Goal: Task Accomplishment & Management: Complete application form

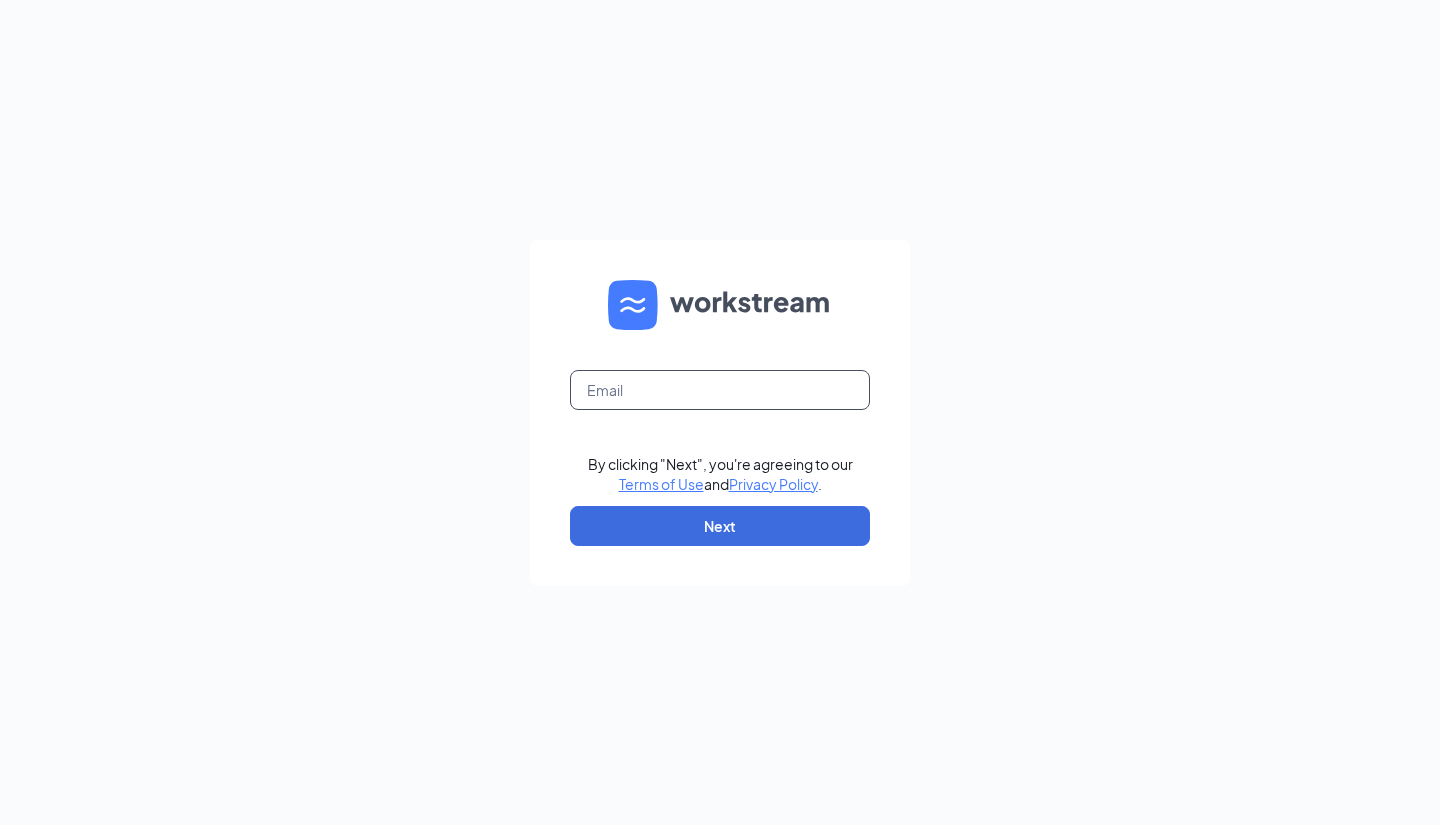
click at [730, 397] on input "text" at bounding box center [720, 390] width 300 height 40
type input "[EMAIL_ADDRESS][DOMAIN_NAME]"
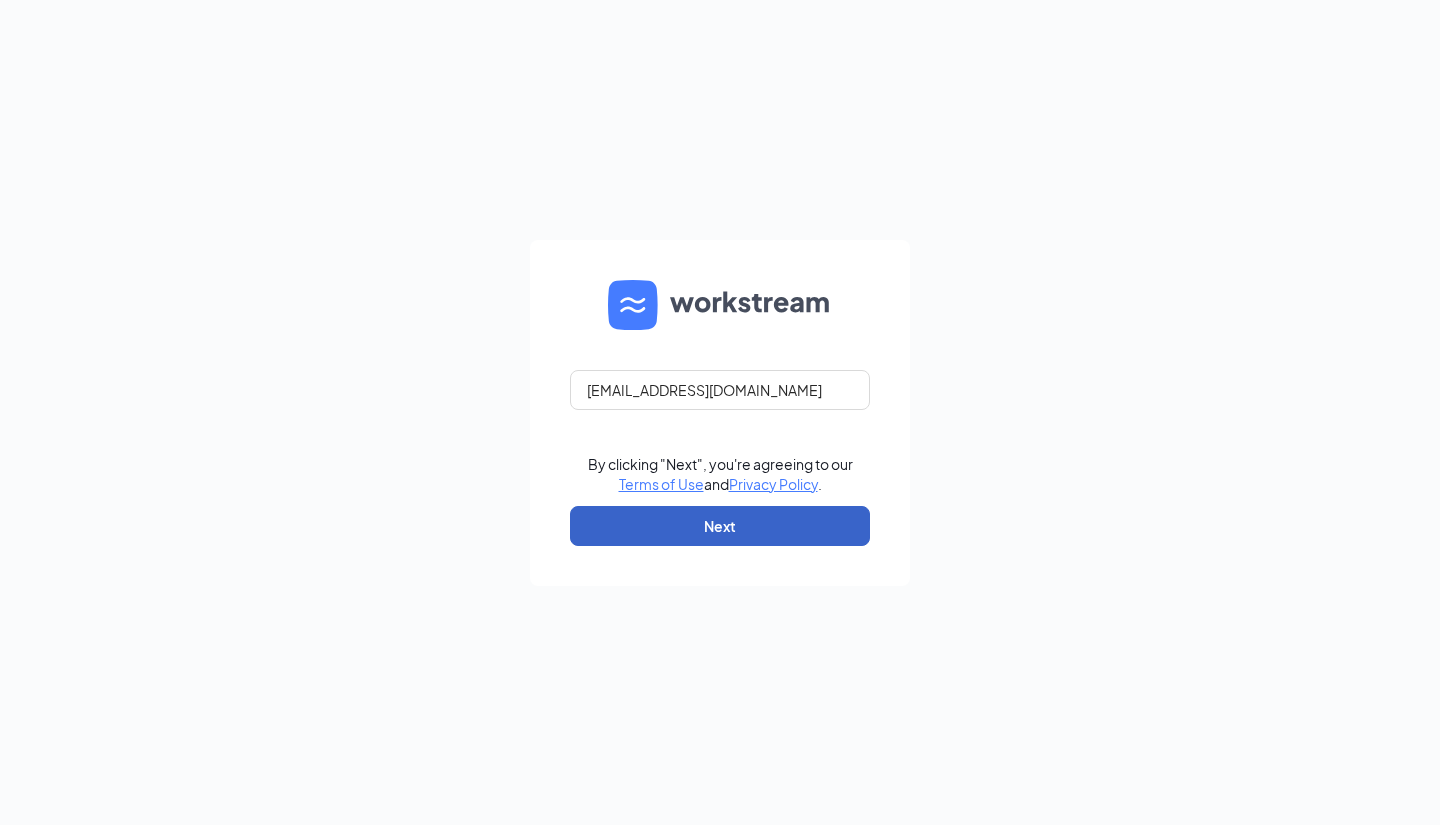
click at [738, 523] on button "Next" at bounding box center [720, 526] width 300 height 40
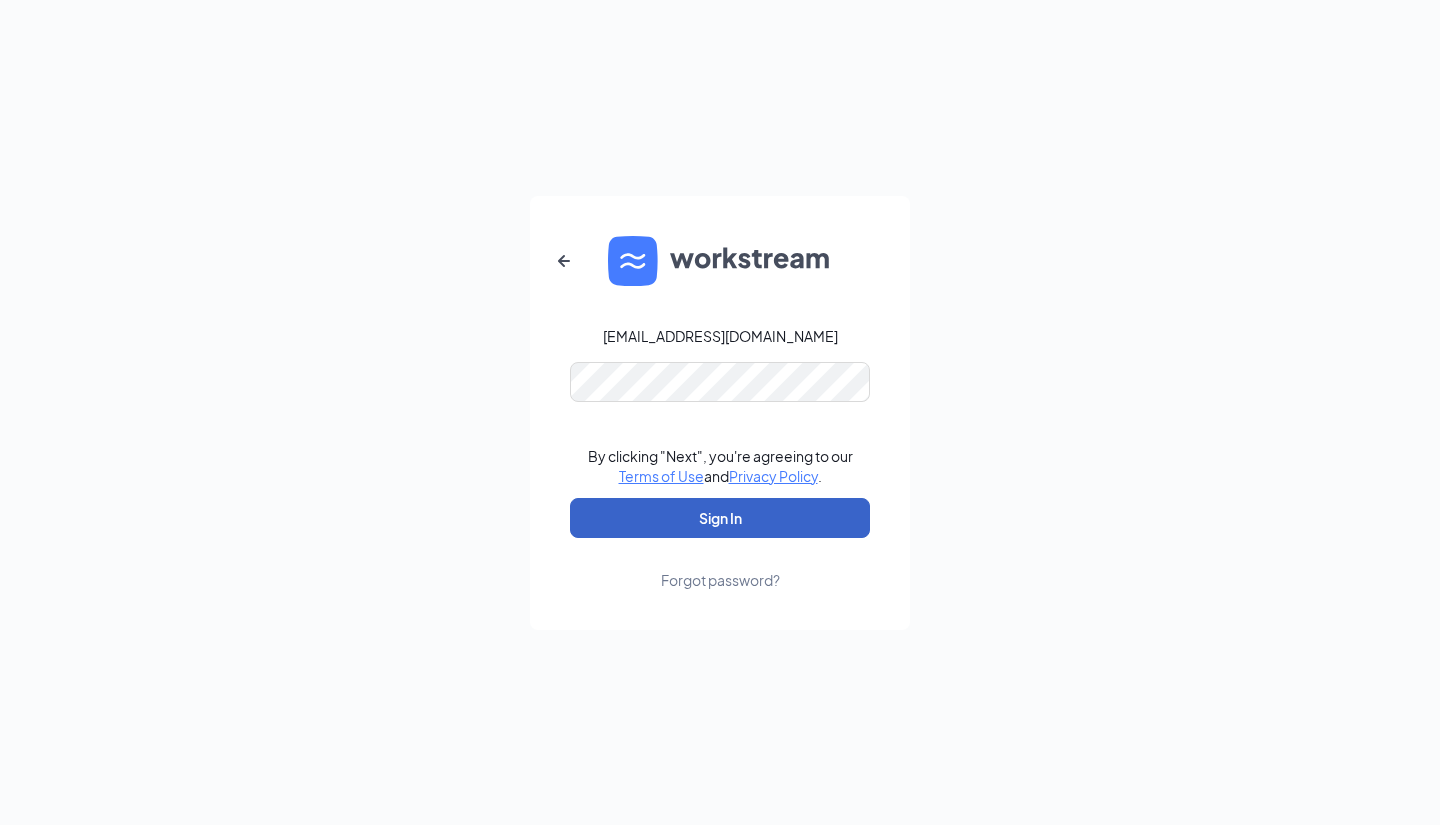
click at [728, 520] on button "Sign In" at bounding box center [720, 518] width 300 height 40
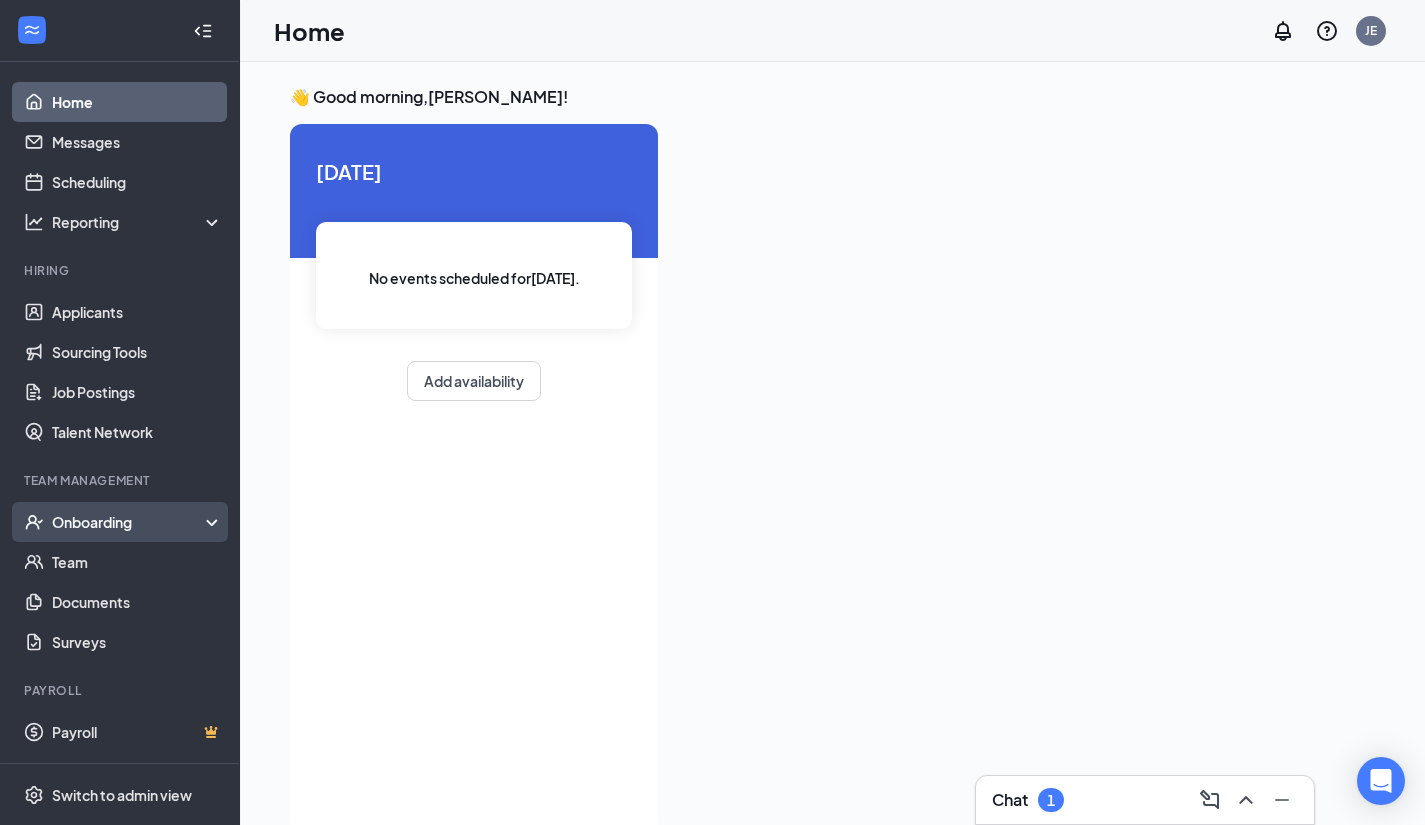
click at [101, 520] on div "Onboarding" at bounding box center [129, 522] width 154 height 20
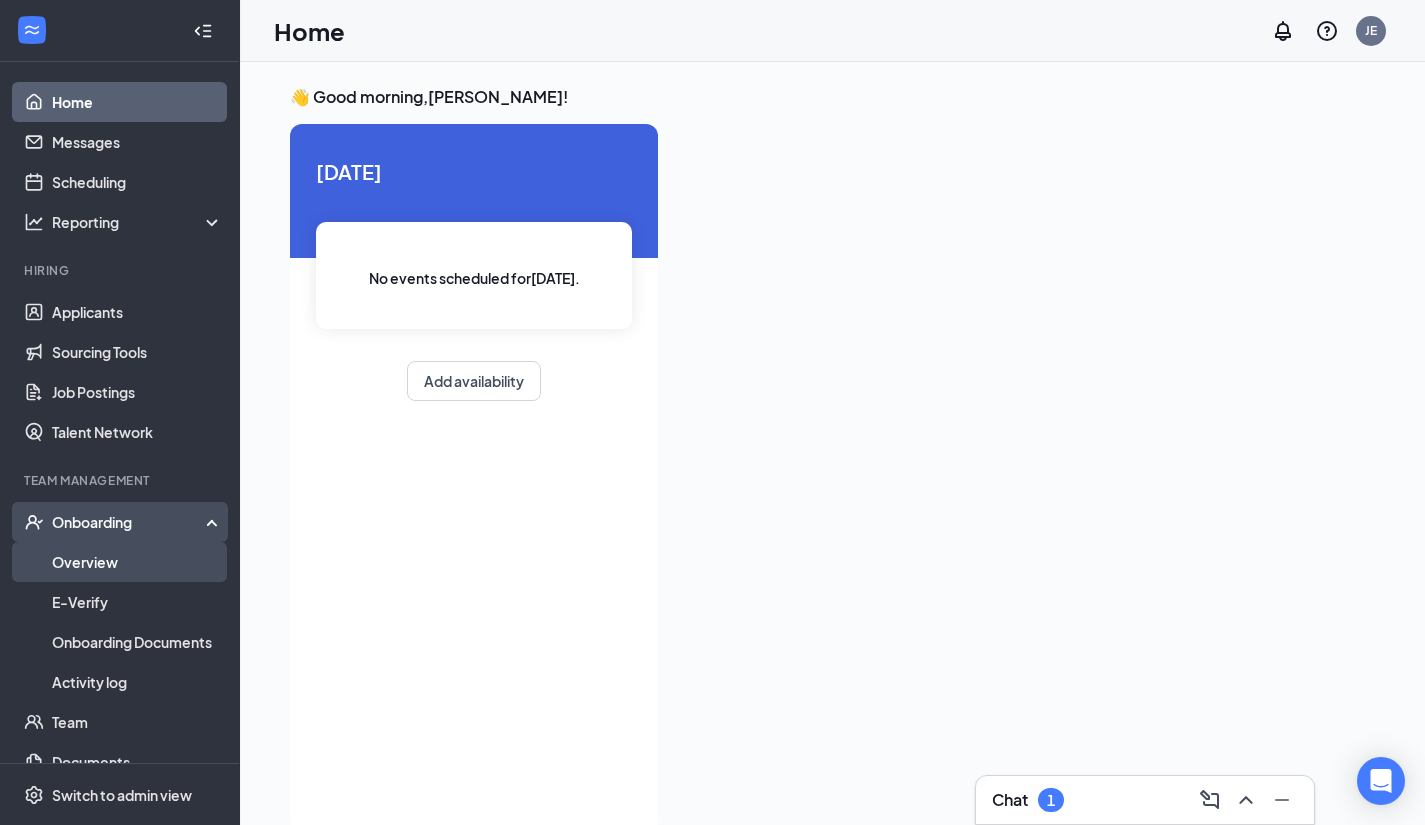
click at [107, 559] on link "Overview" at bounding box center [137, 562] width 171 height 40
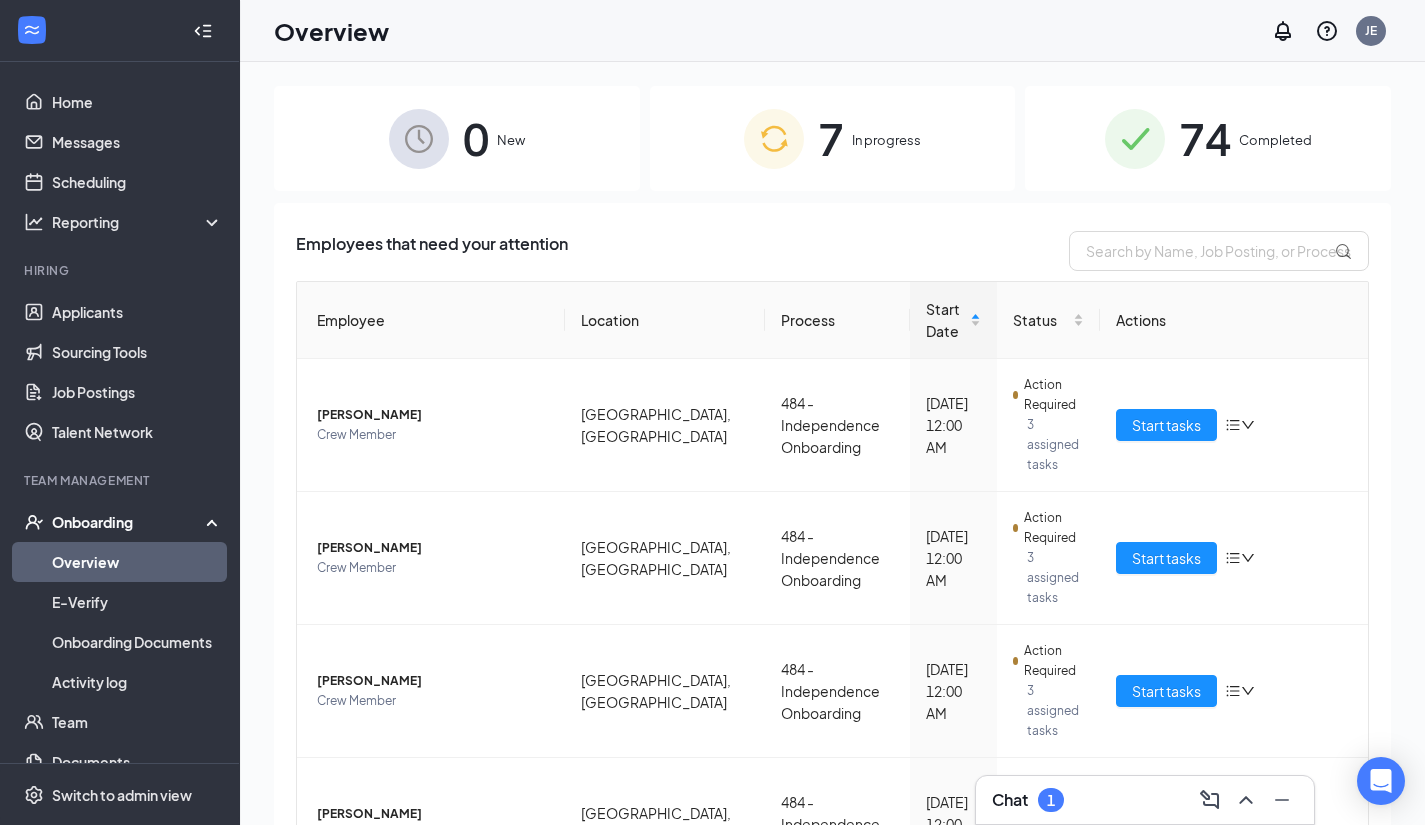
click at [911, 154] on div "7 In progress" at bounding box center [833, 138] width 366 height 105
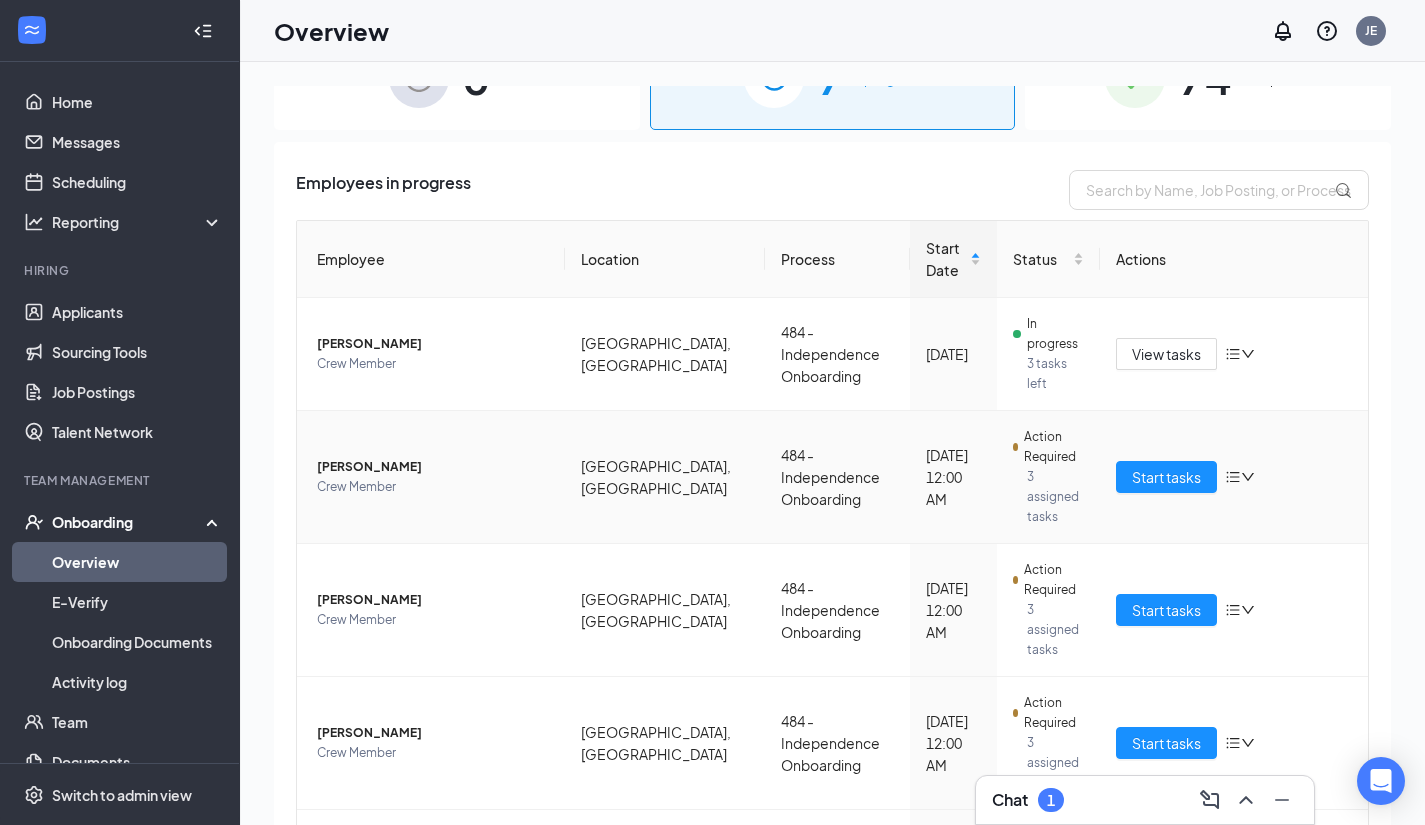
scroll to position [62, 0]
click at [765, 561] on td "484 - Independence Onboarding" at bounding box center [837, 609] width 145 height 133
click at [1146, 560] on td "Start tasks" at bounding box center [1234, 609] width 268 height 133
click at [1150, 593] on button "Start tasks" at bounding box center [1166, 609] width 101 height 32
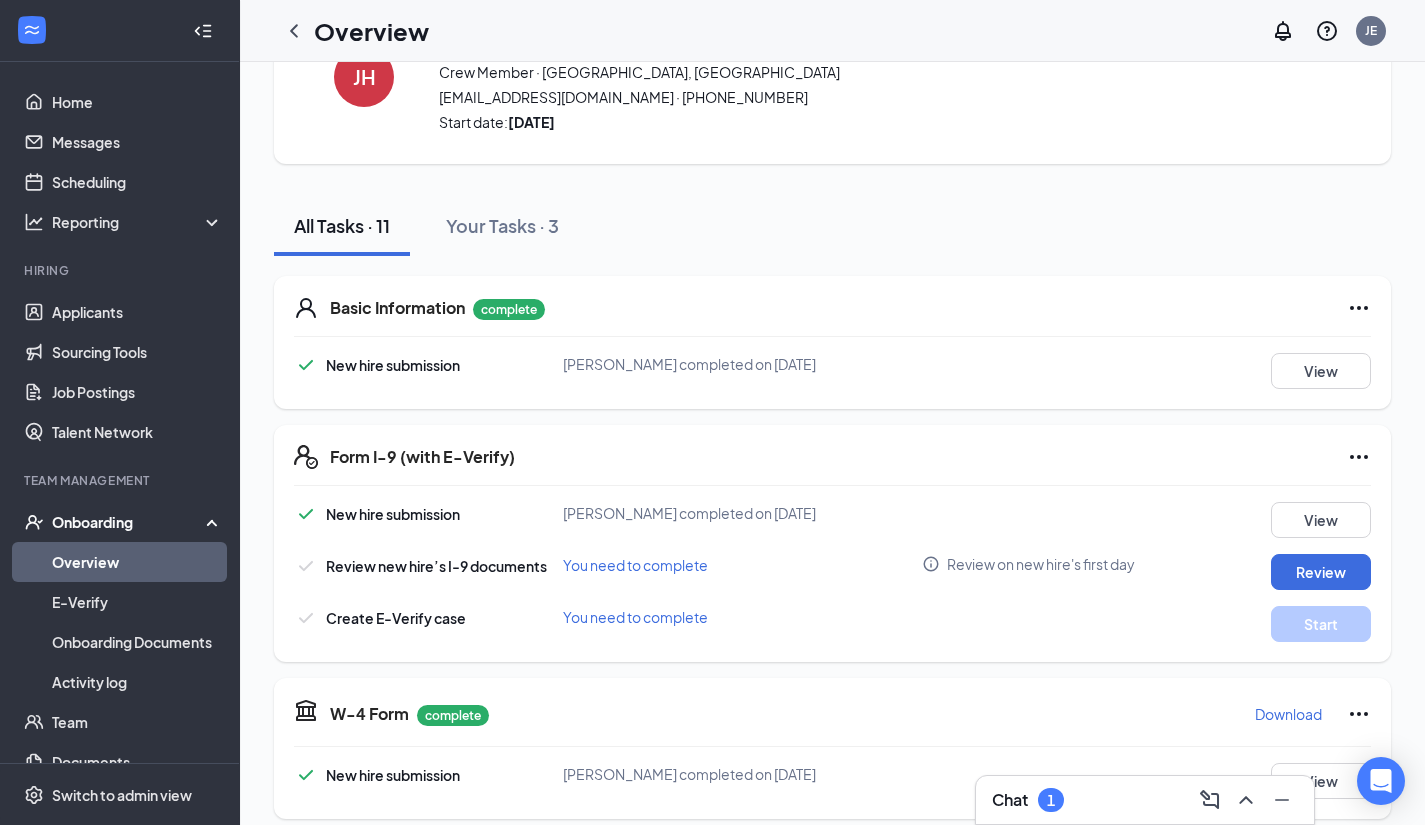
scroll to position [153, 0]
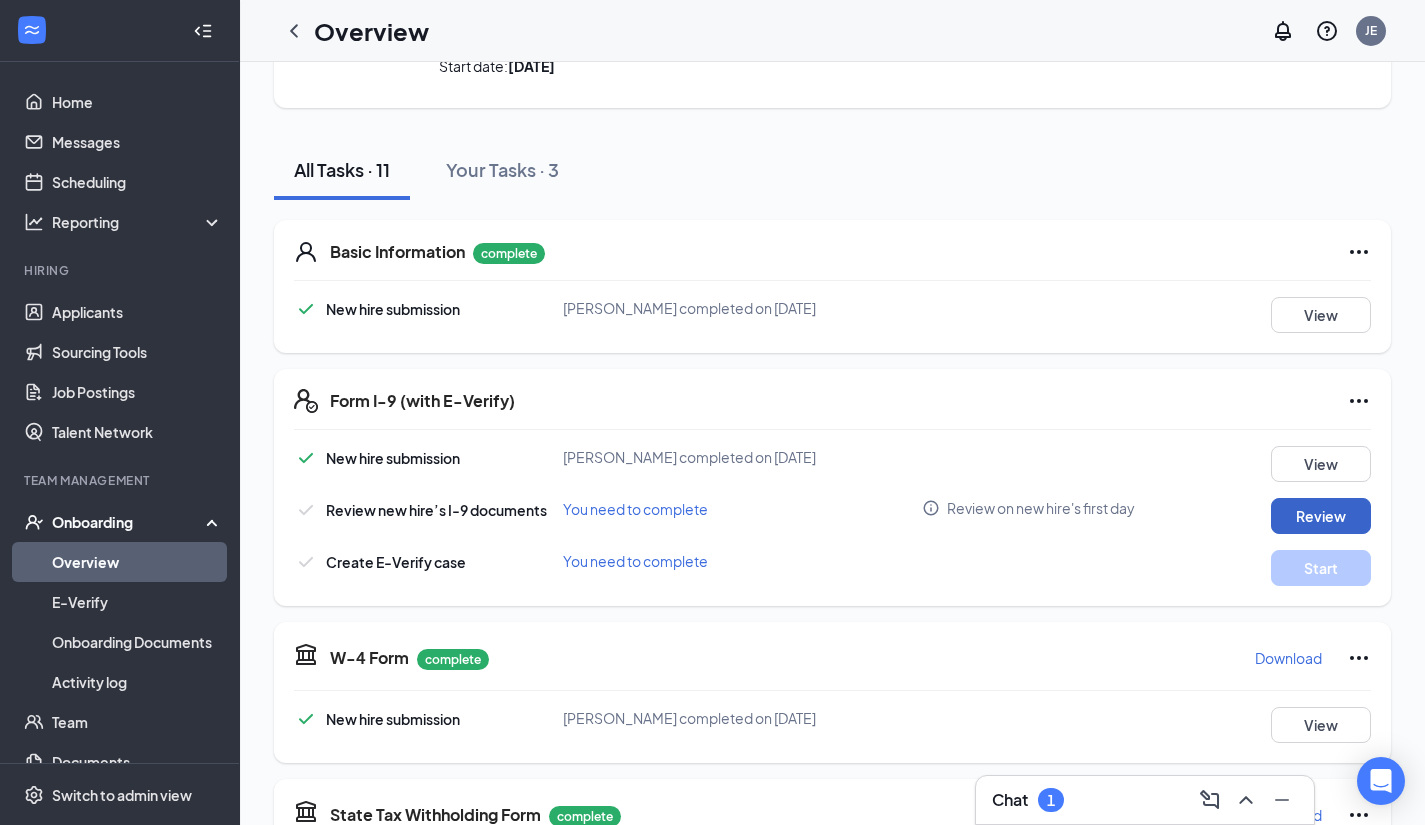
click at [1311, 530] on button "Review" at bounding box center [1321, 516] width 100 height 36
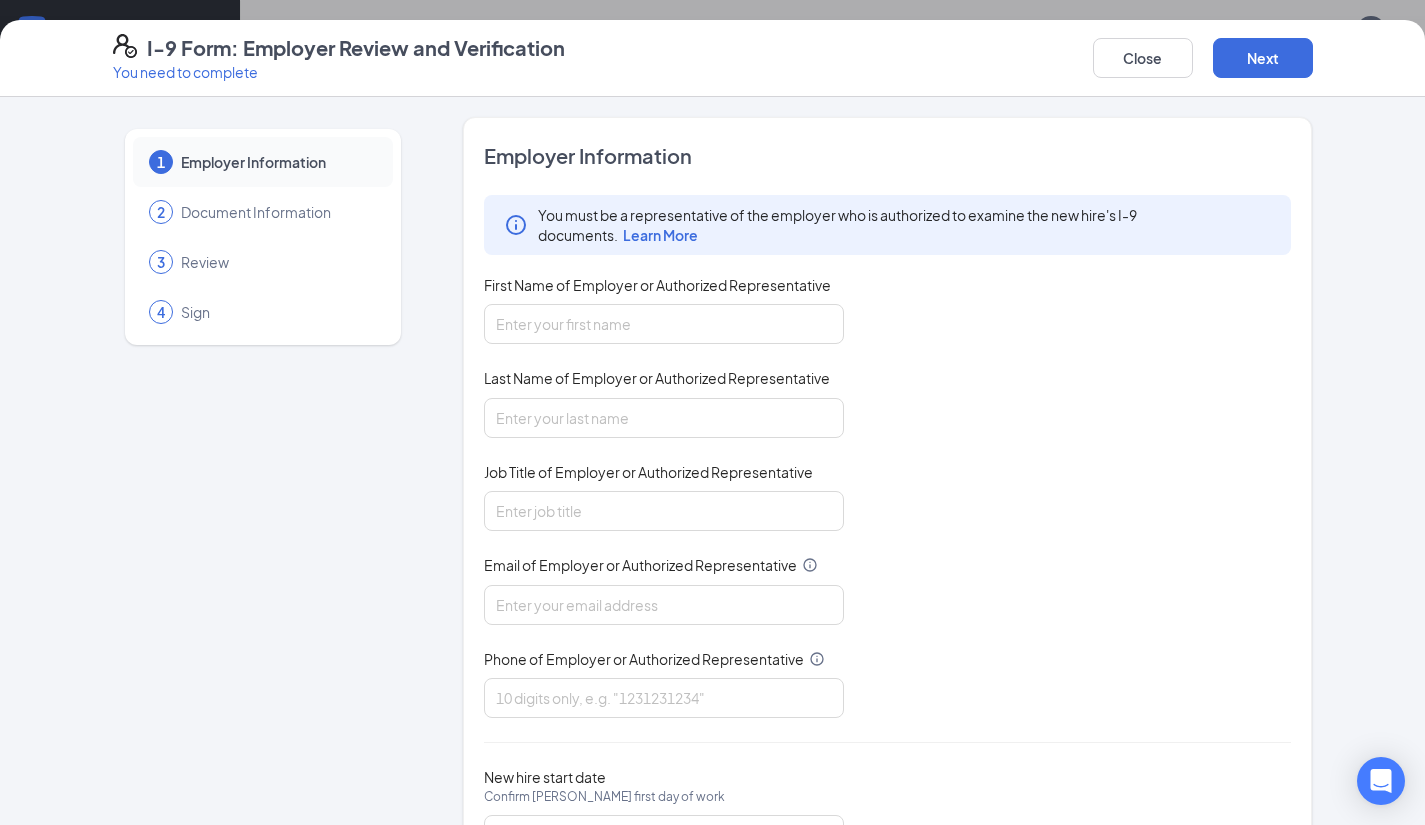
click at [1311, 530] on div "I-9 Form: Employer Review and Verification You need to complete Close Next 1 Em…" at bounding box center [712, 412] width 1425 height 825
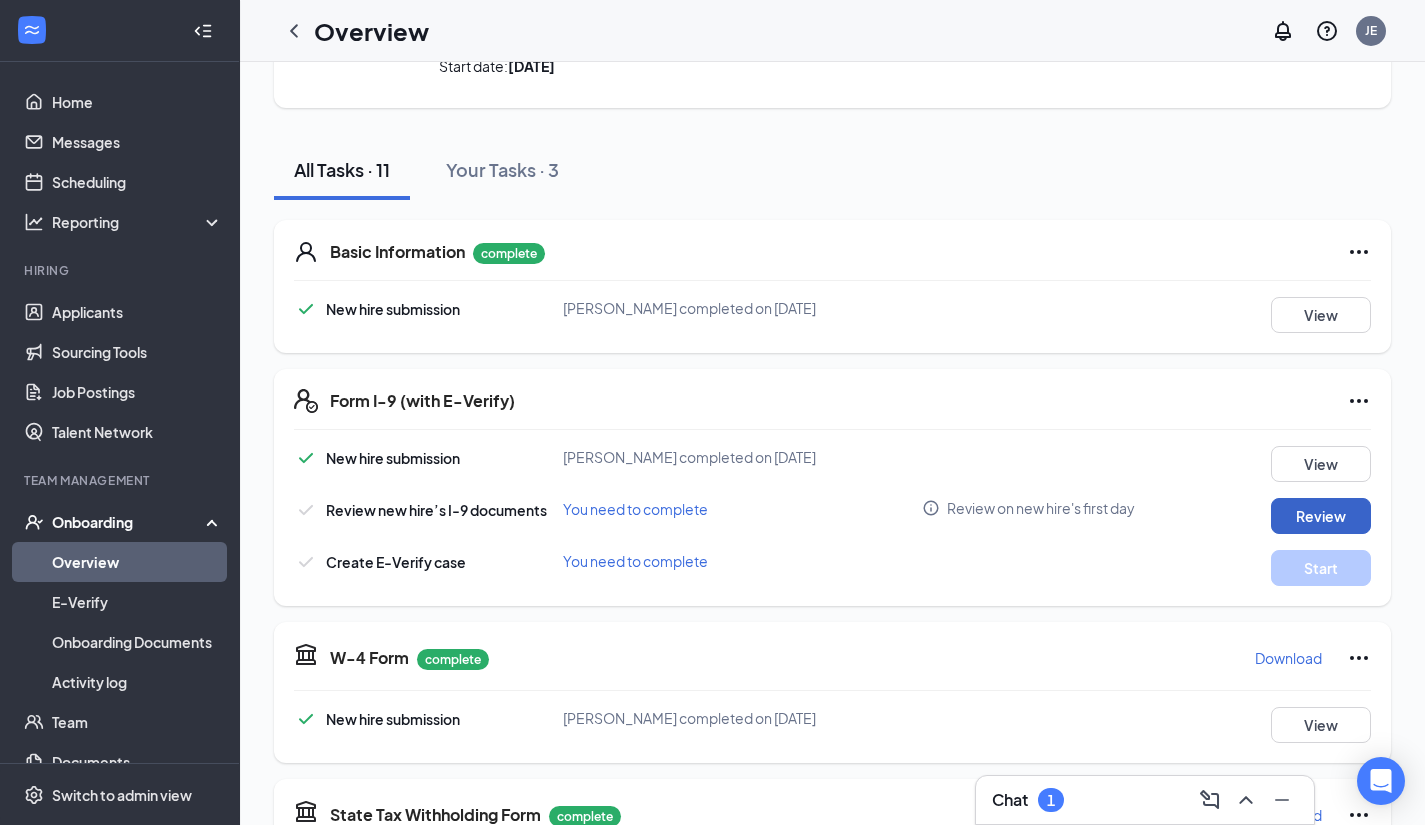
click at [1321, 511] on button "Review" at bounding box center [1321, 516] width 100 height 36
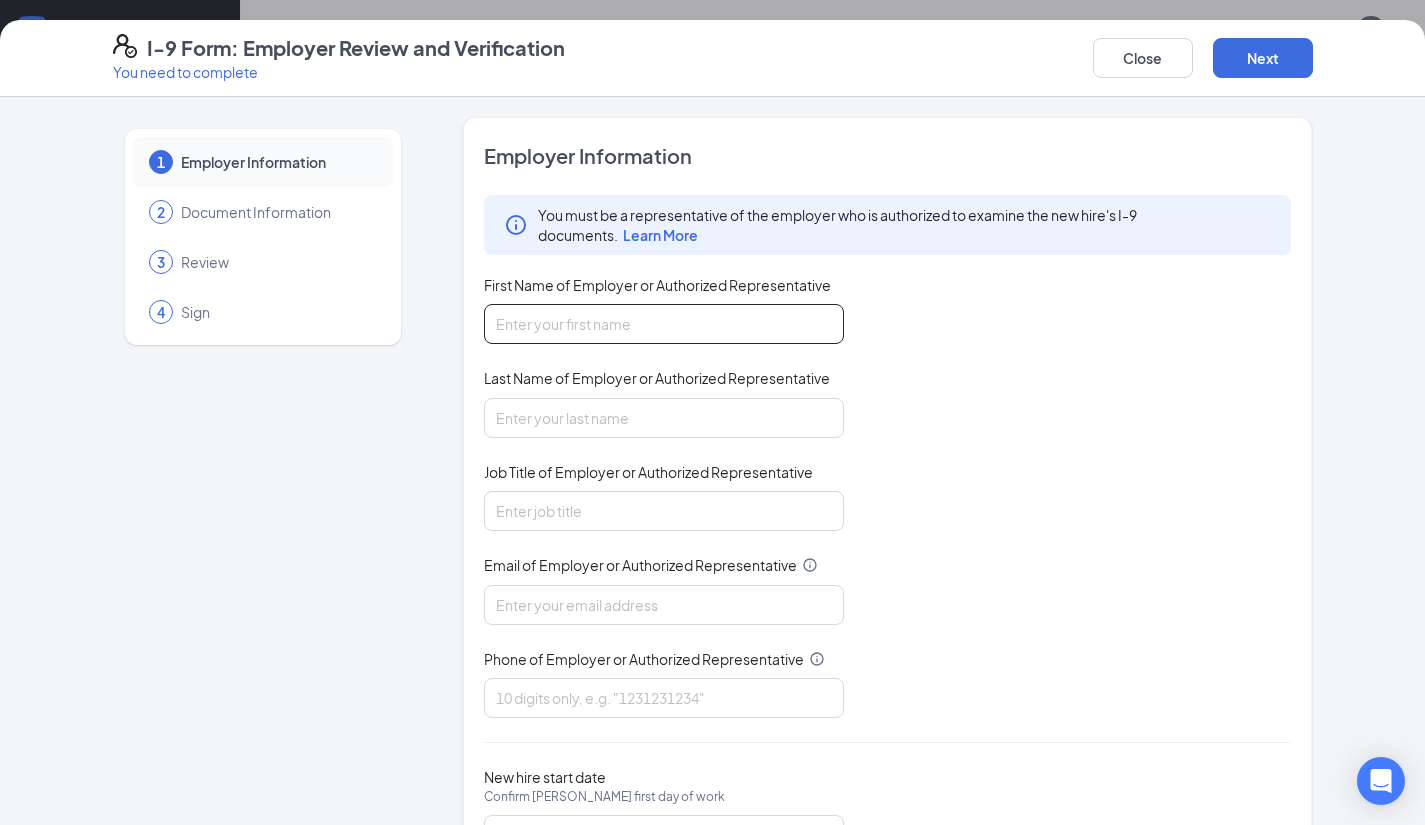
click at [708, 327] on input "First Name of Employer or Authorized Representative" at bounding box center [664, 324] width 360 height 40
type input "[PERSON_NAME]"
type input "Edmunds"
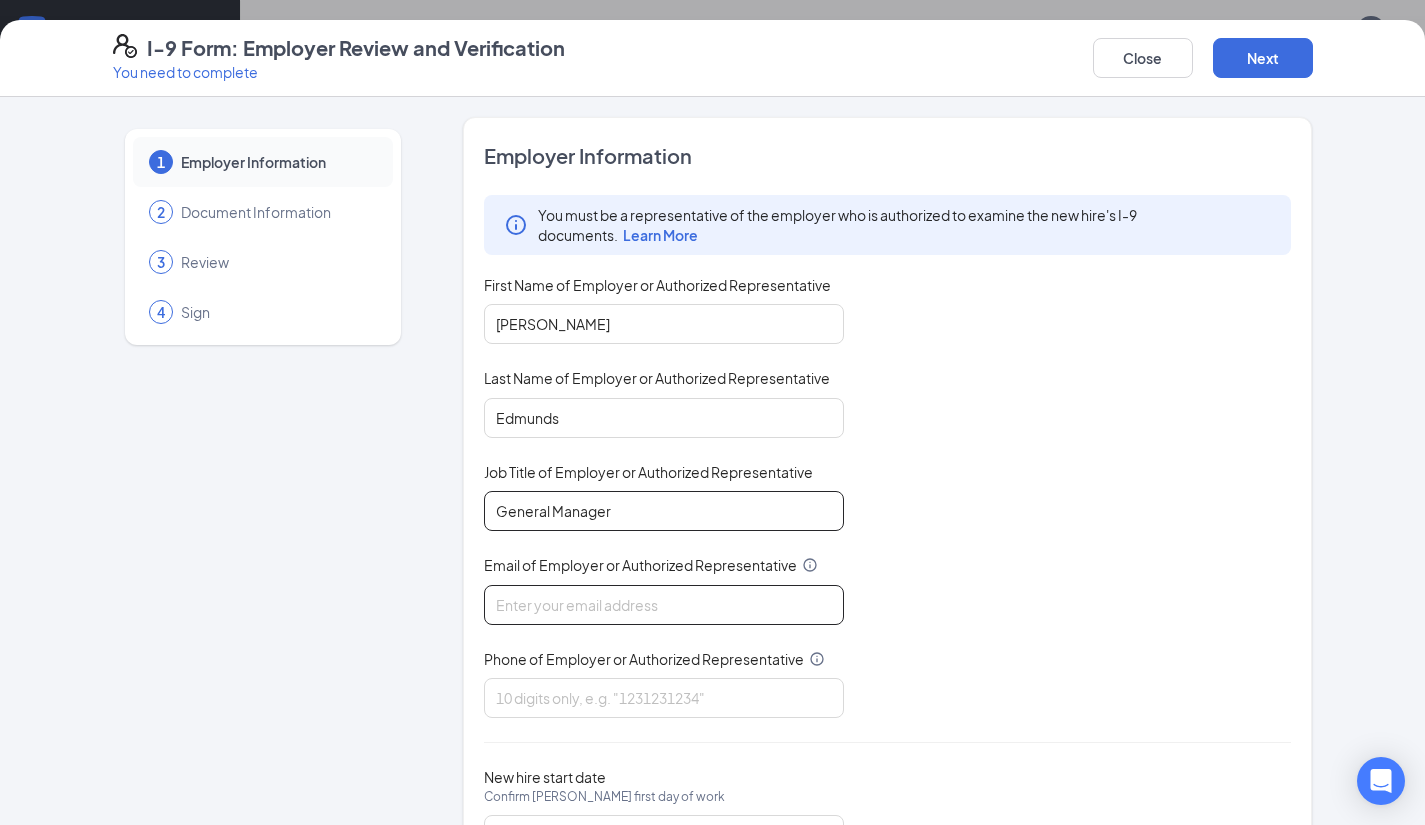
type input "General Manager"
click at [721, 606] on input "Email of Employer or Authorized Representative" at bounding box center [664, 605] width 360 height 40
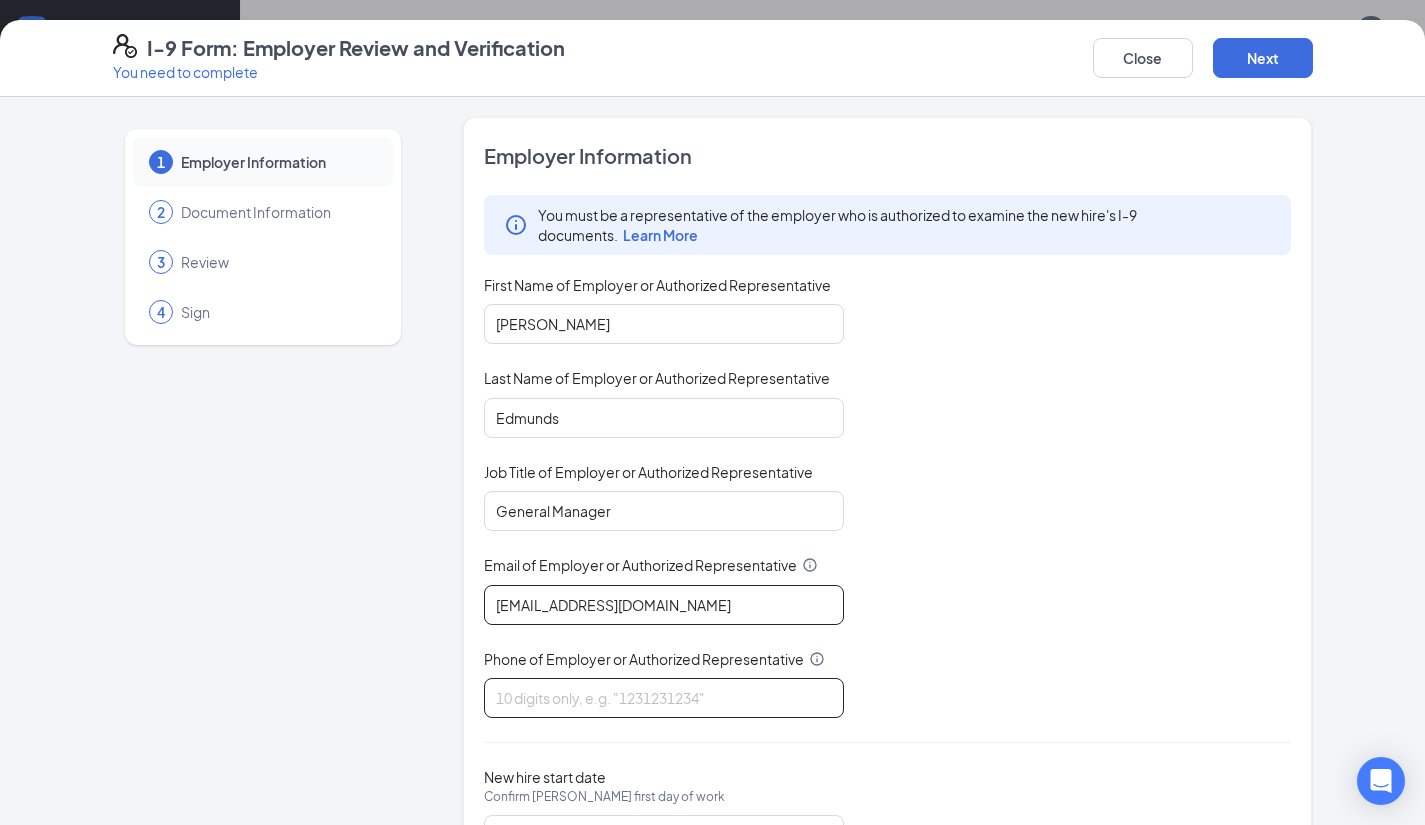
type input "[EMAIL_ADDRESS][DOMAIN_NAME]"
click at [701, 678] on input "Phone of Employer or Authorized Representative" at bounding box center [664, 698] width 360 height 40
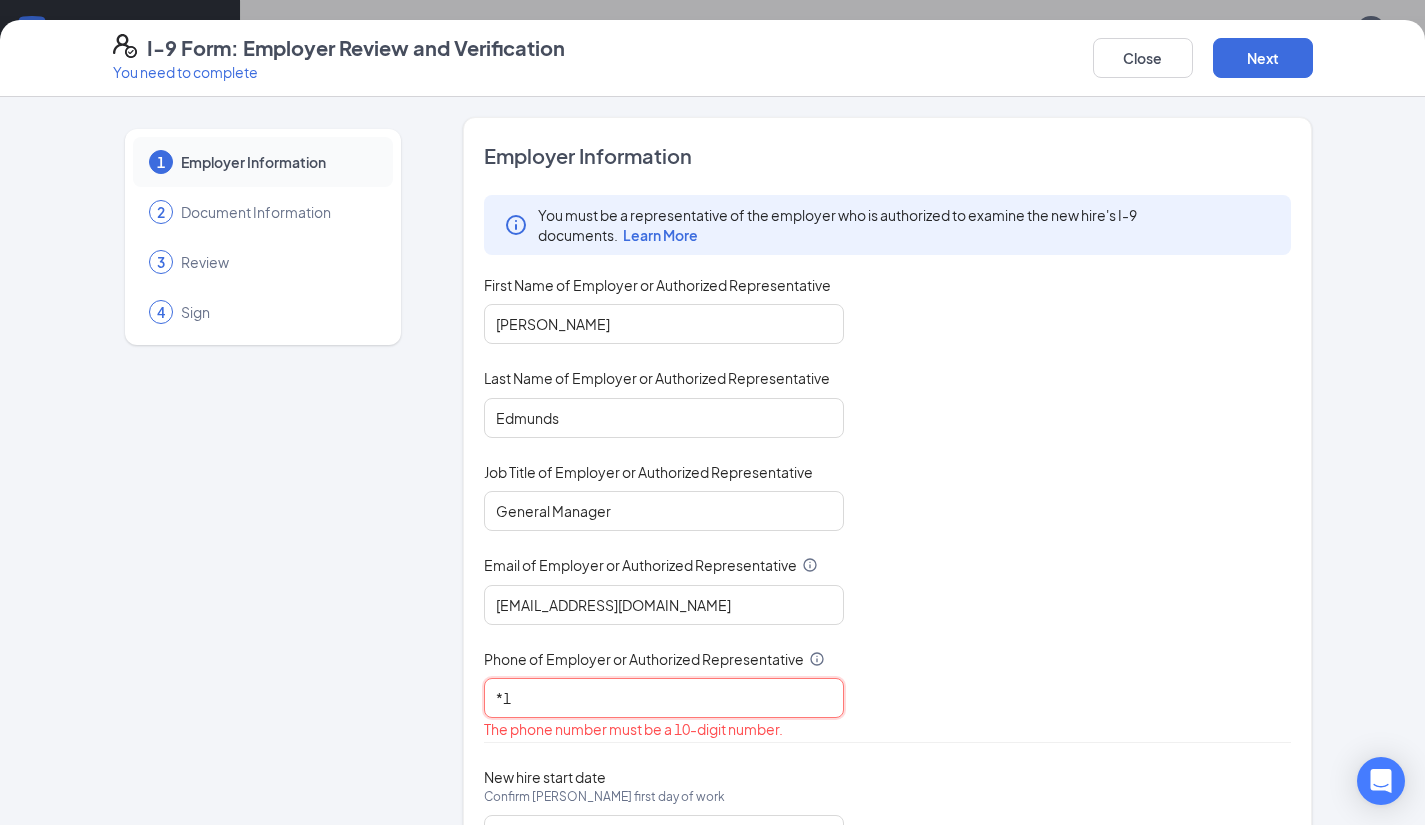
type input "*"
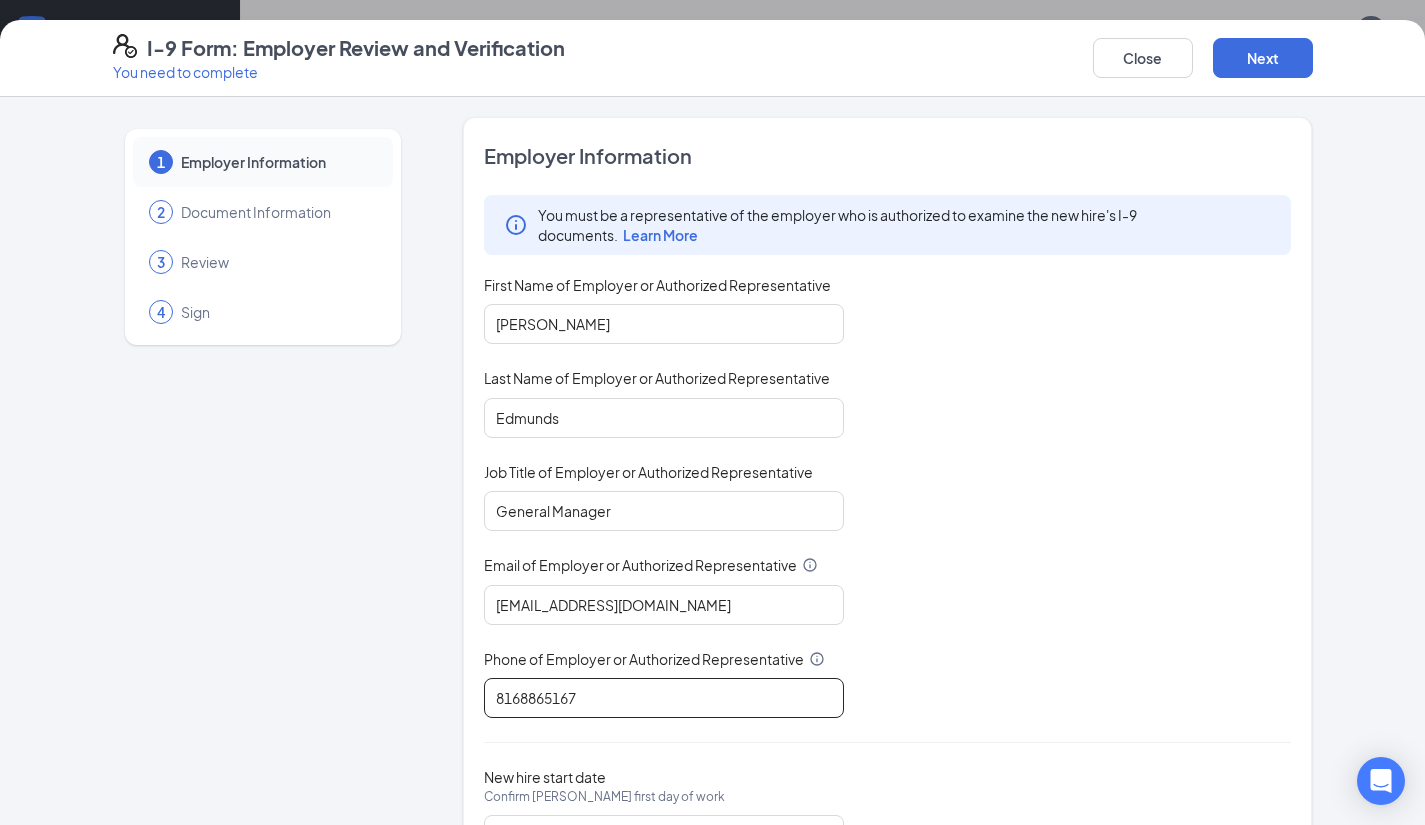
scroll to position [97, 0]
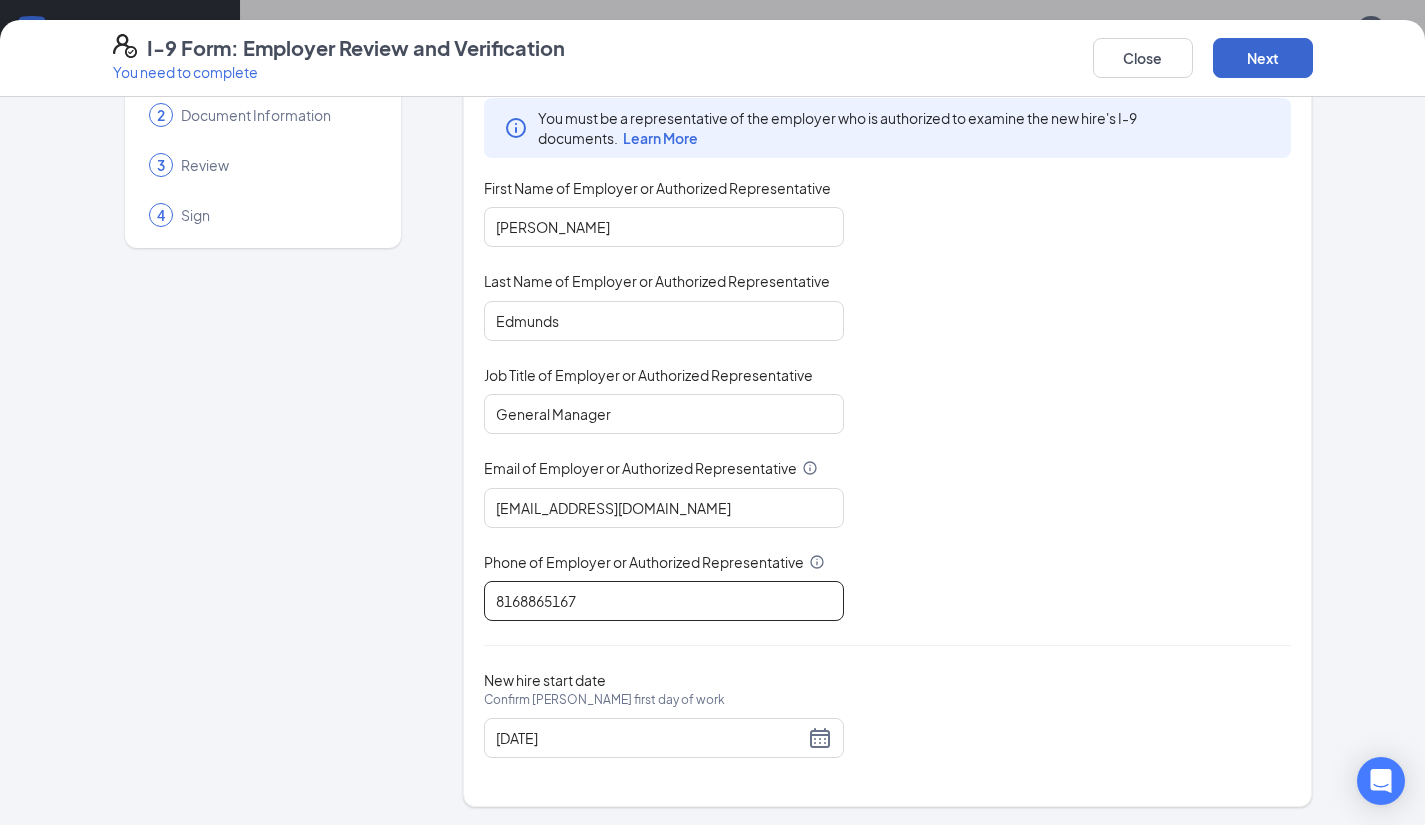
type input "8168865167"
click at [1275, 61] on button "Next" at bounding box center [1263, 58] width 100 height 40
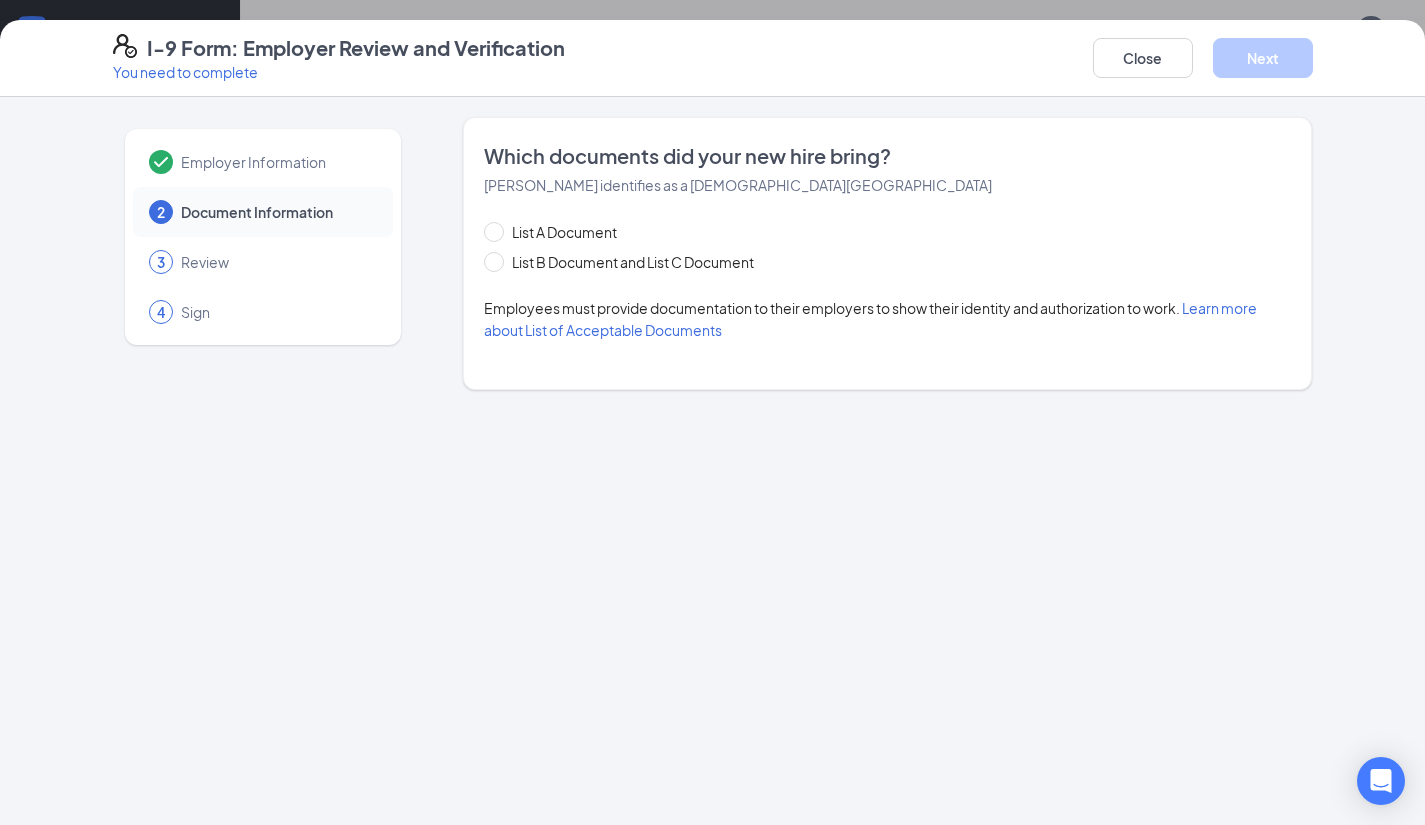
scroll to position [0, 0]
click at [500, 264] on span at bounding box center [494, 262] width 20 height 20
click at [498, 264] on input "List B Document and List C Document" at bounding box center [491, 259] width 14 height 14
radio input "true"
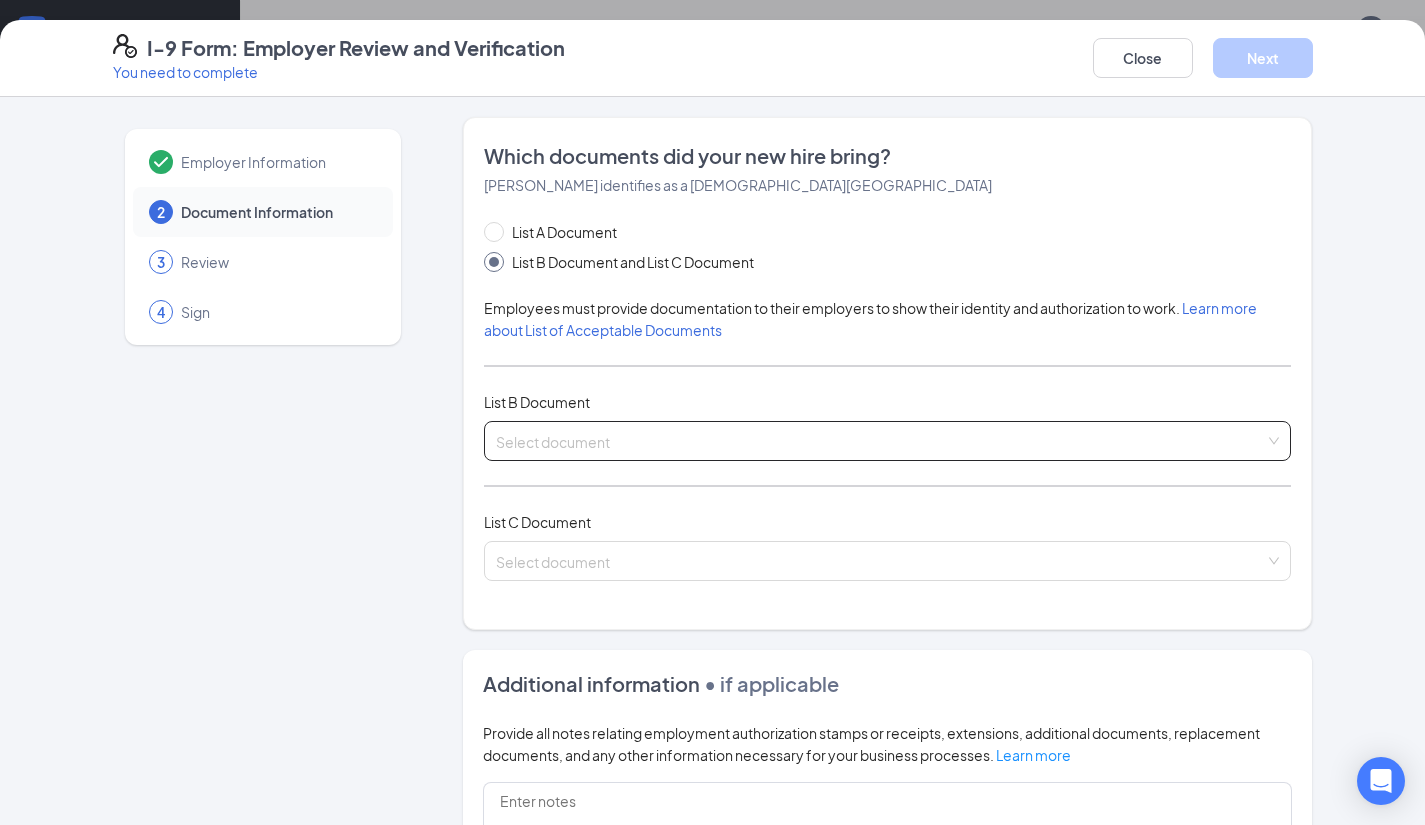
click at [667, 437] on div "Select document Driver’s License issued by U.S State or outlying US possession …" at bounding box center [888, 441] width 808 height 40
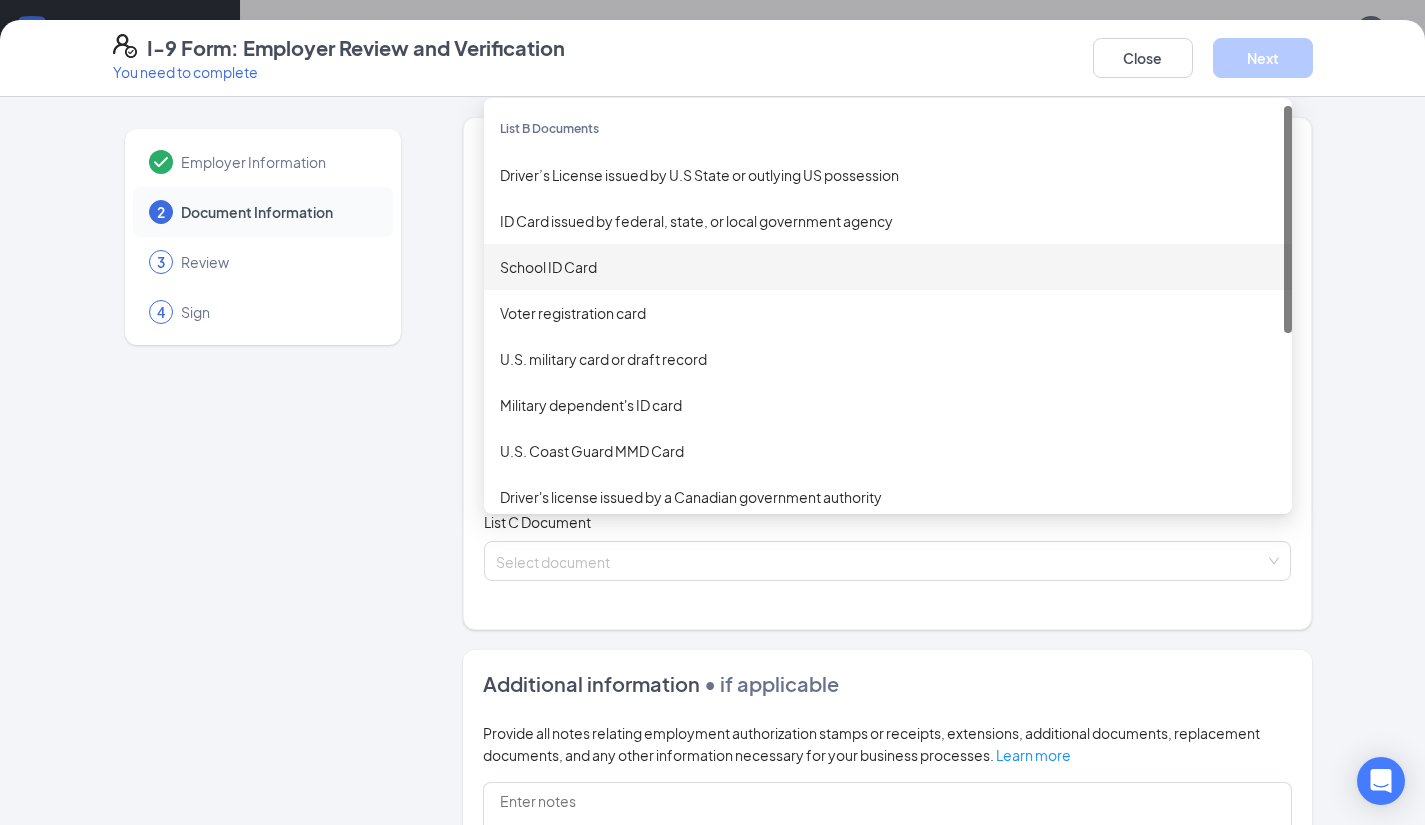
click at [897, 253] on div "School ID Card" at bounding box center [888, 267] width 808 height 46
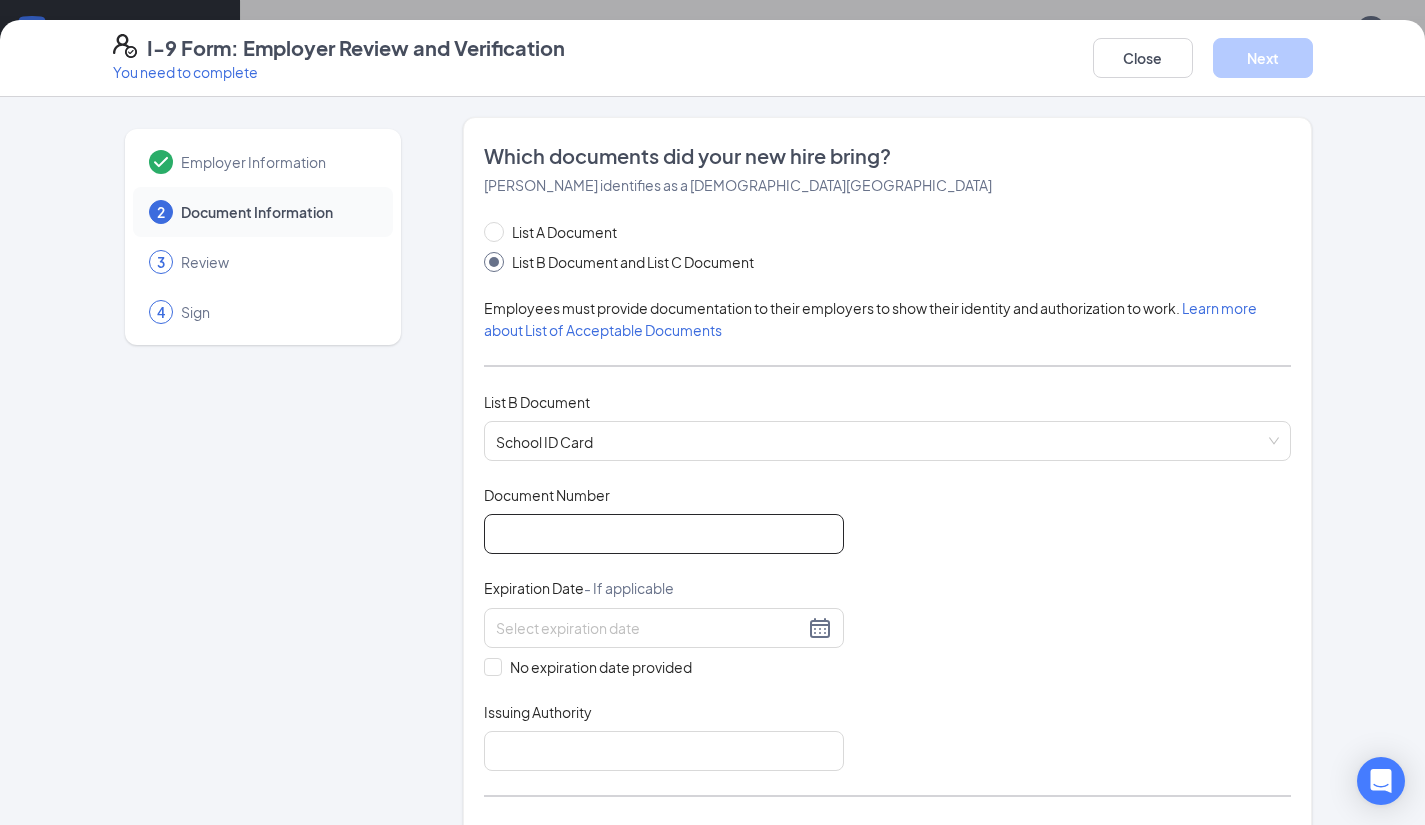
click at [728, 535] on input "Document Number" at bounding box center [664, 534] width 360 height 40
type input "566390"
click at [725, 637] on div at bounding box center [664, 628] width 336 height 24
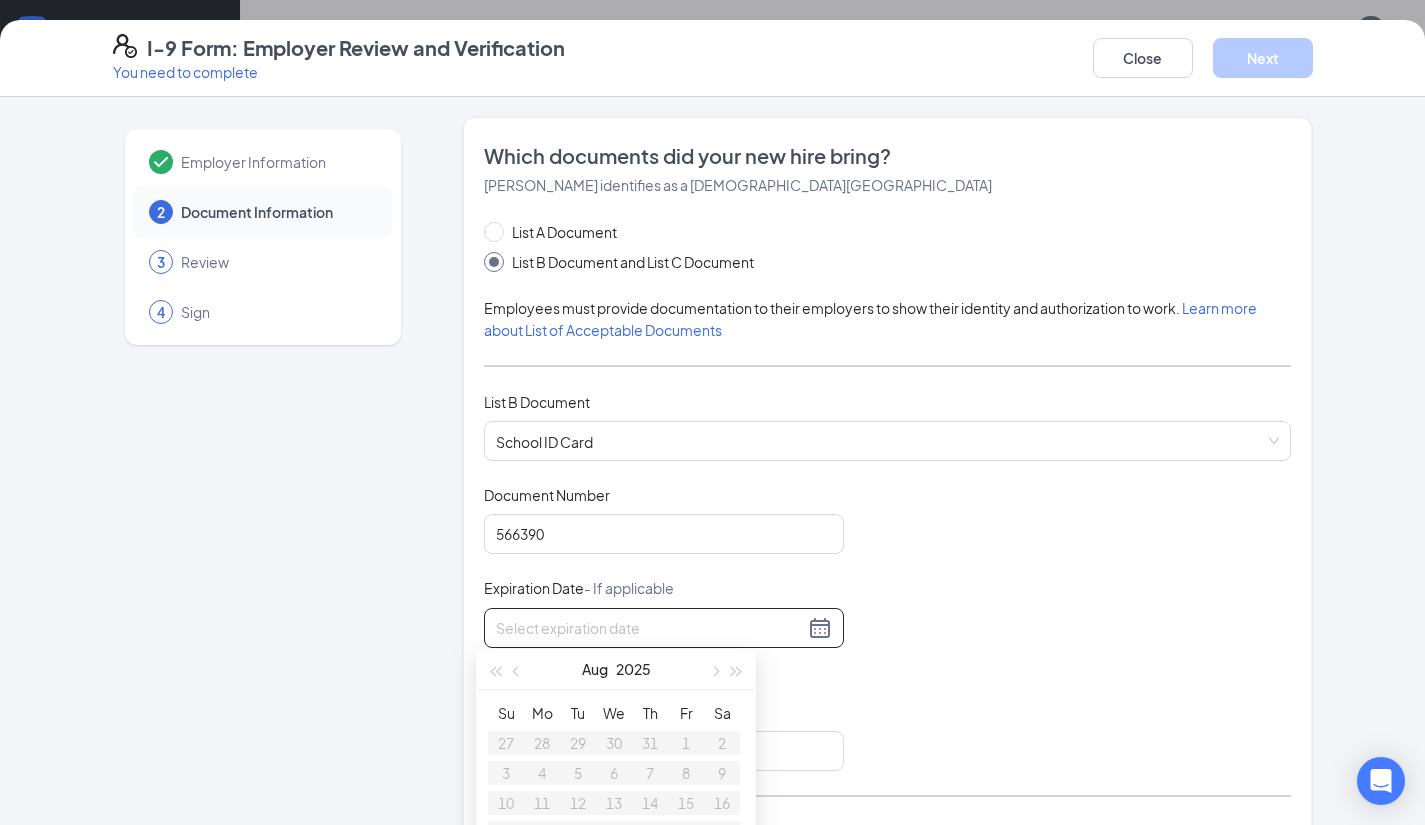
click at [812, 623] on div at bounding box center [664, 628] width 336 height 24
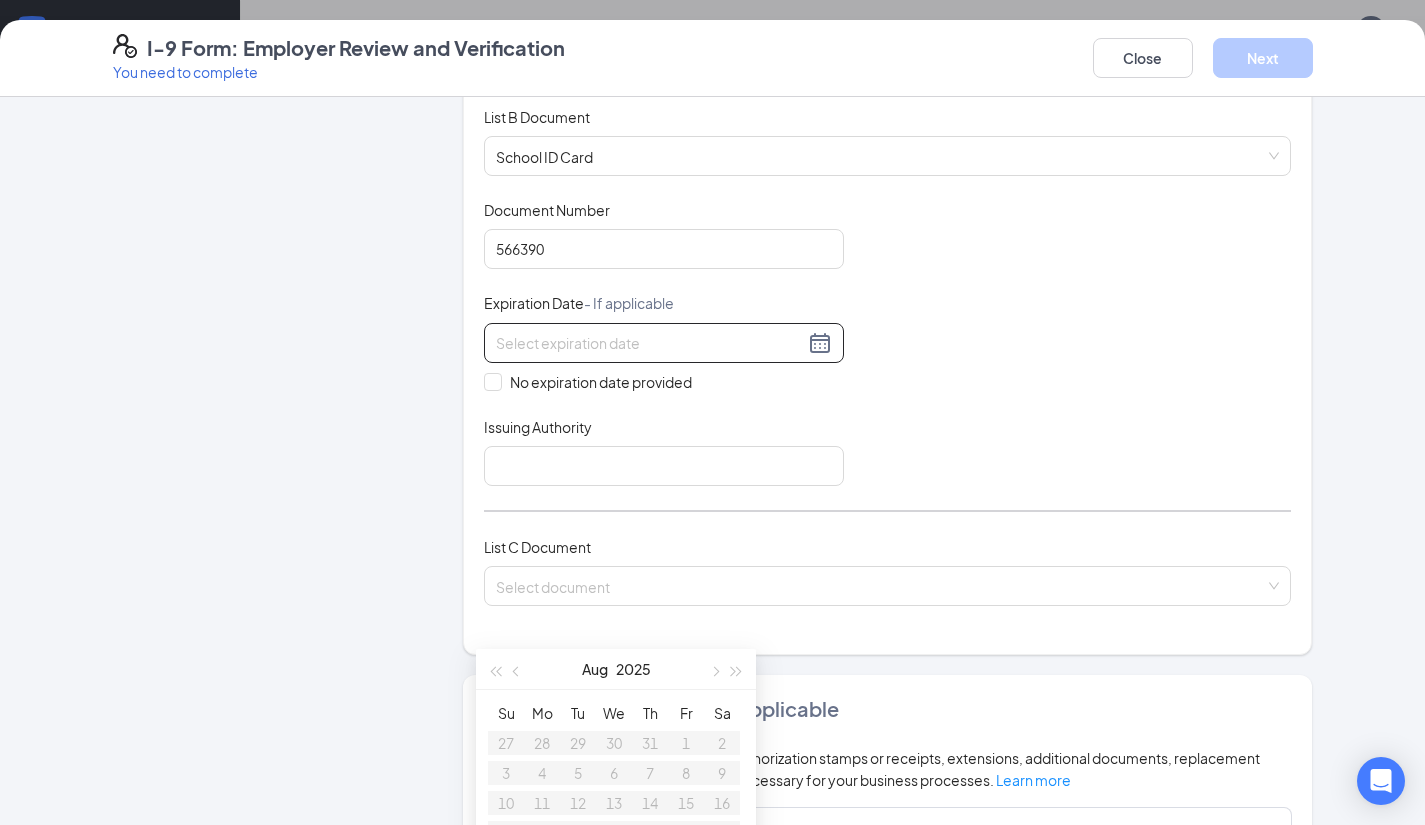
scroll to position [287, 0]
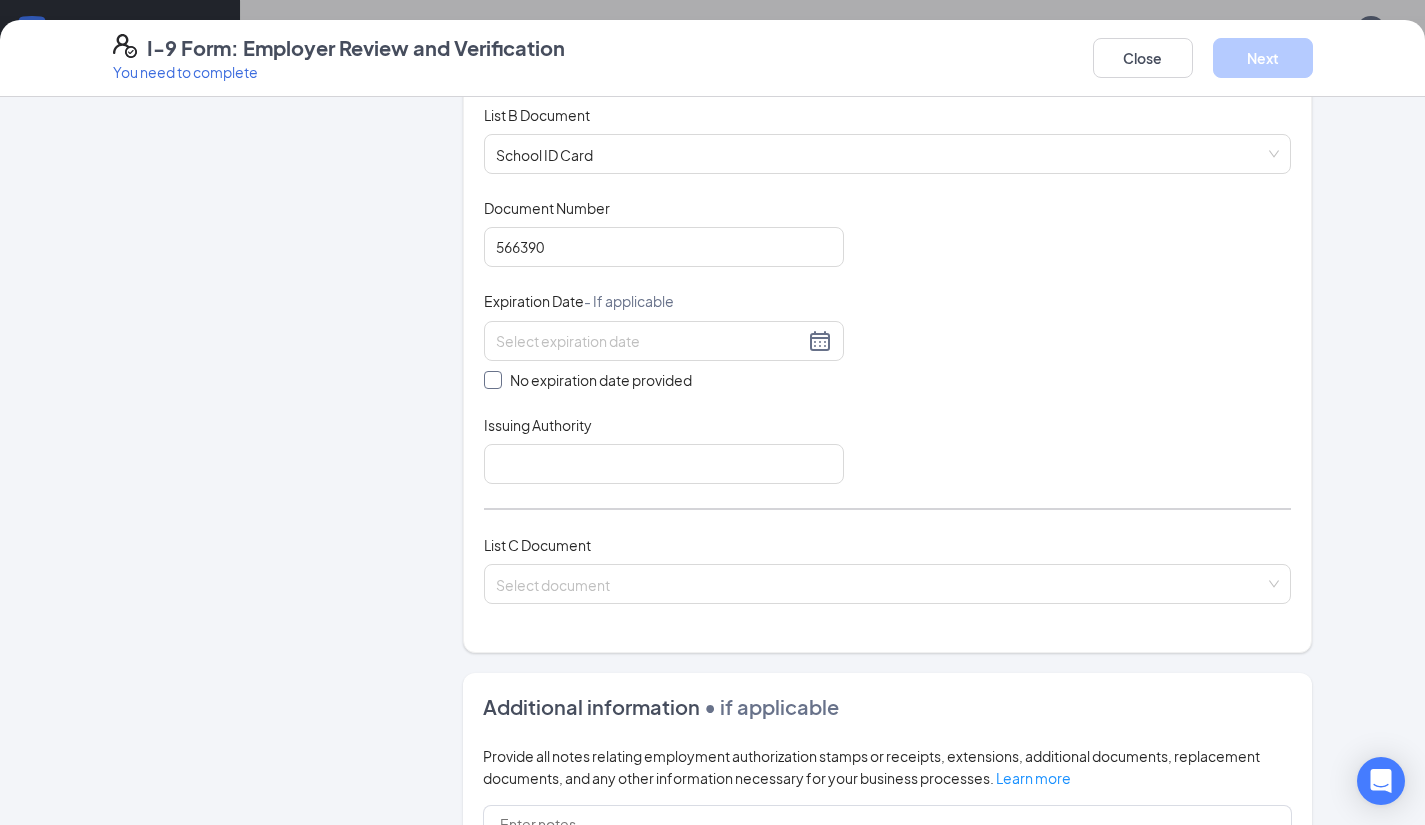
click at [491, 378] on span at bounding box center [493, 380] width 18 height 18
click at [491, 378] on input "No expiration date provided" at bounding box center [491, 378] width 14 height 14
checkbox input "true"
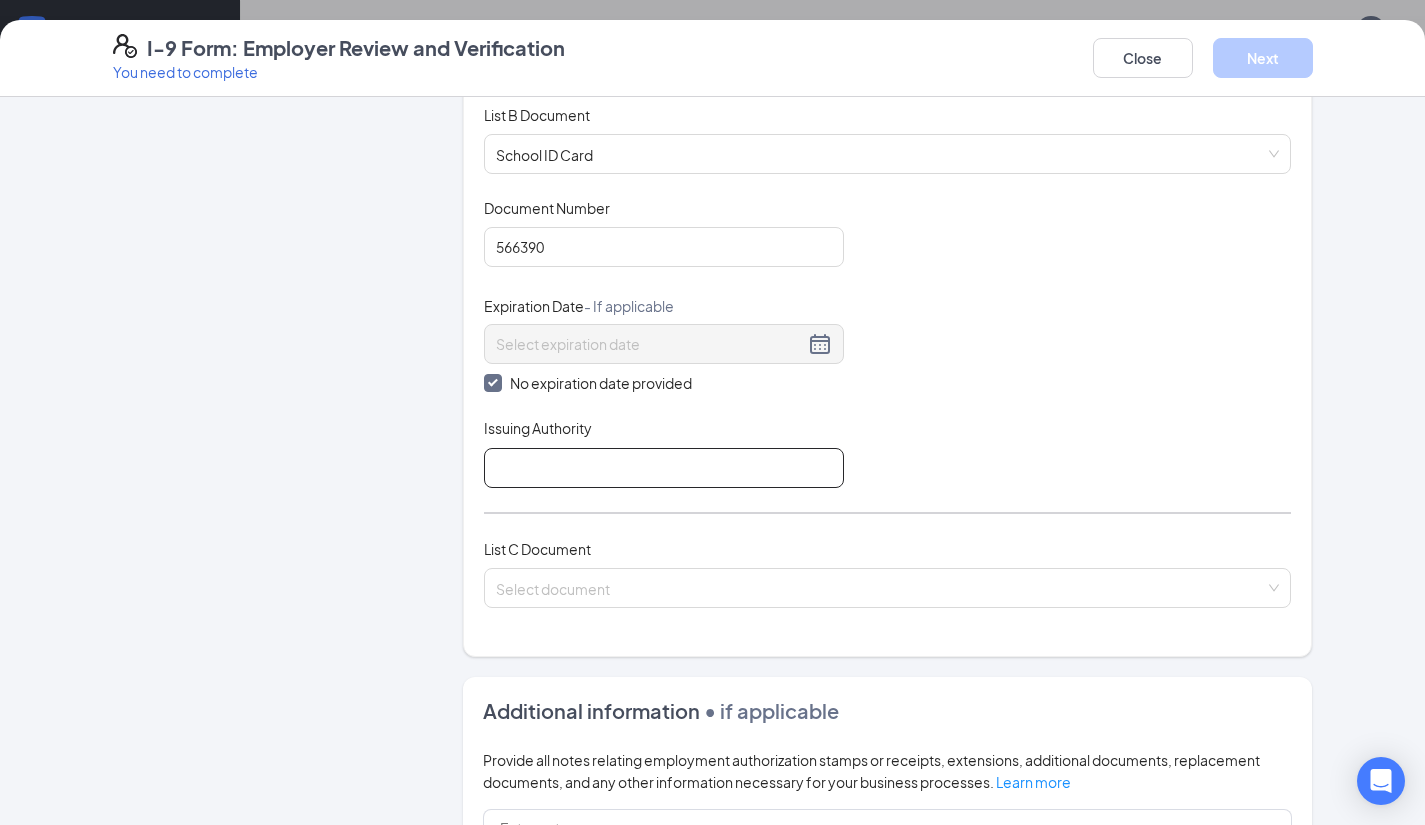
click at [531, 464] on input "Issuing Authority" at bounding box center [664, 468] width 360 height 40
type input "[PERSON_NAME][GEOGRAPHIC_DATA]"
click at [1064, 425] on div "Document Title School ID Card Document Number 566390 Expiration Date - If appli…" at bounding box center [888, 343] width 808 height 290
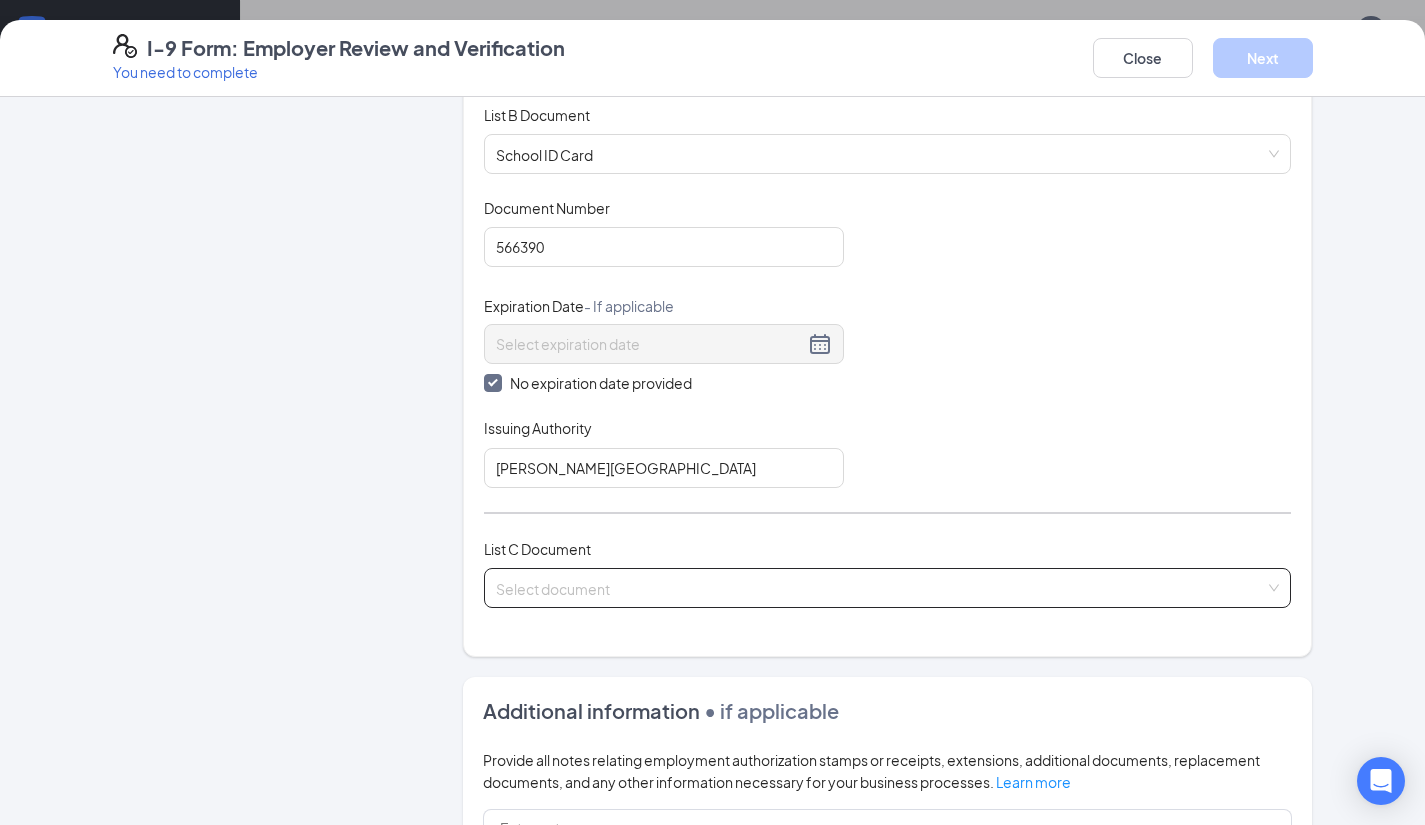
click at [941, 588] on input "search" at bounding box center [881, 584] width 770 height 30
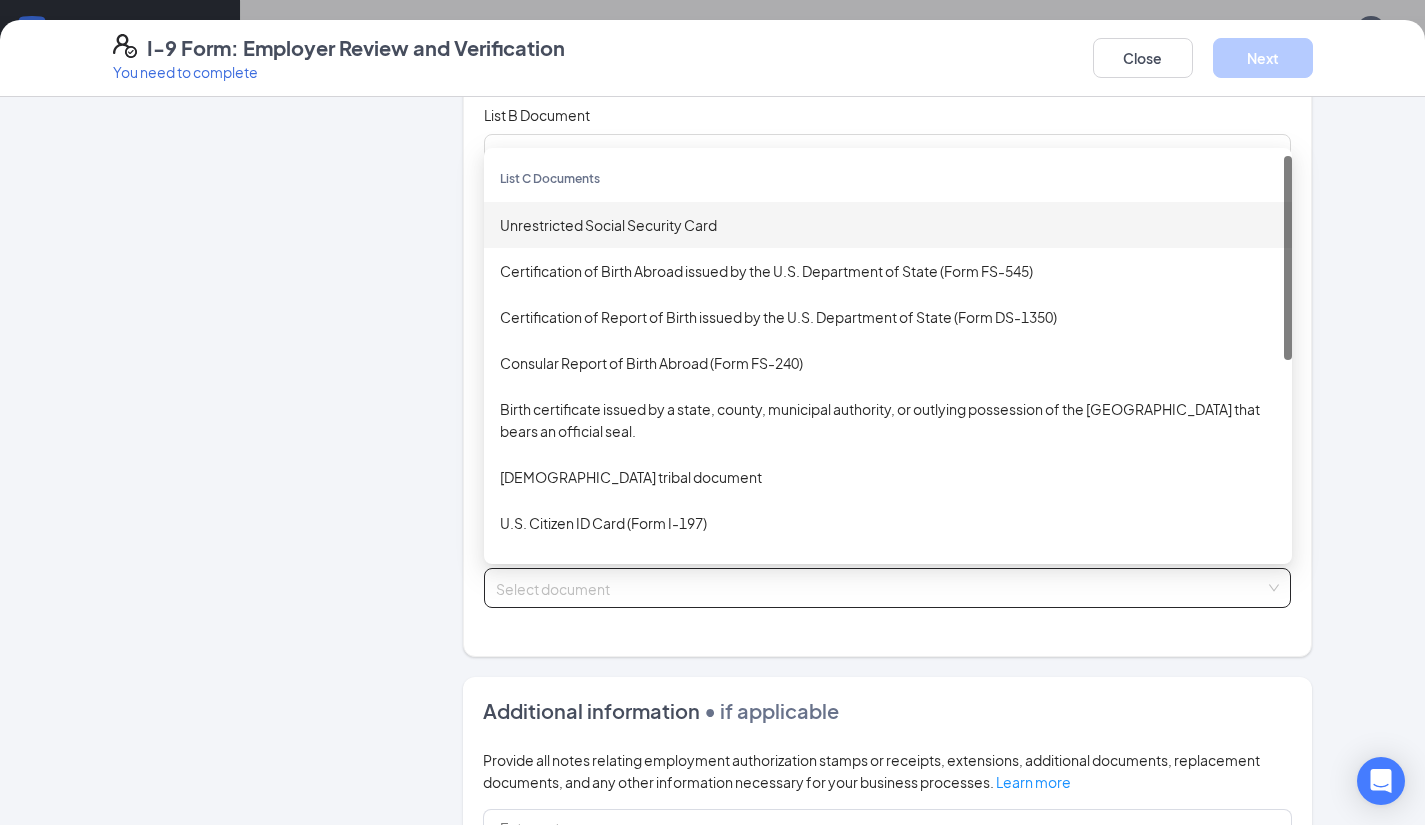
click at [877, 214] on div "Unrestricted Social Security Card" at bounding box center [888, 225] width 776 height 22
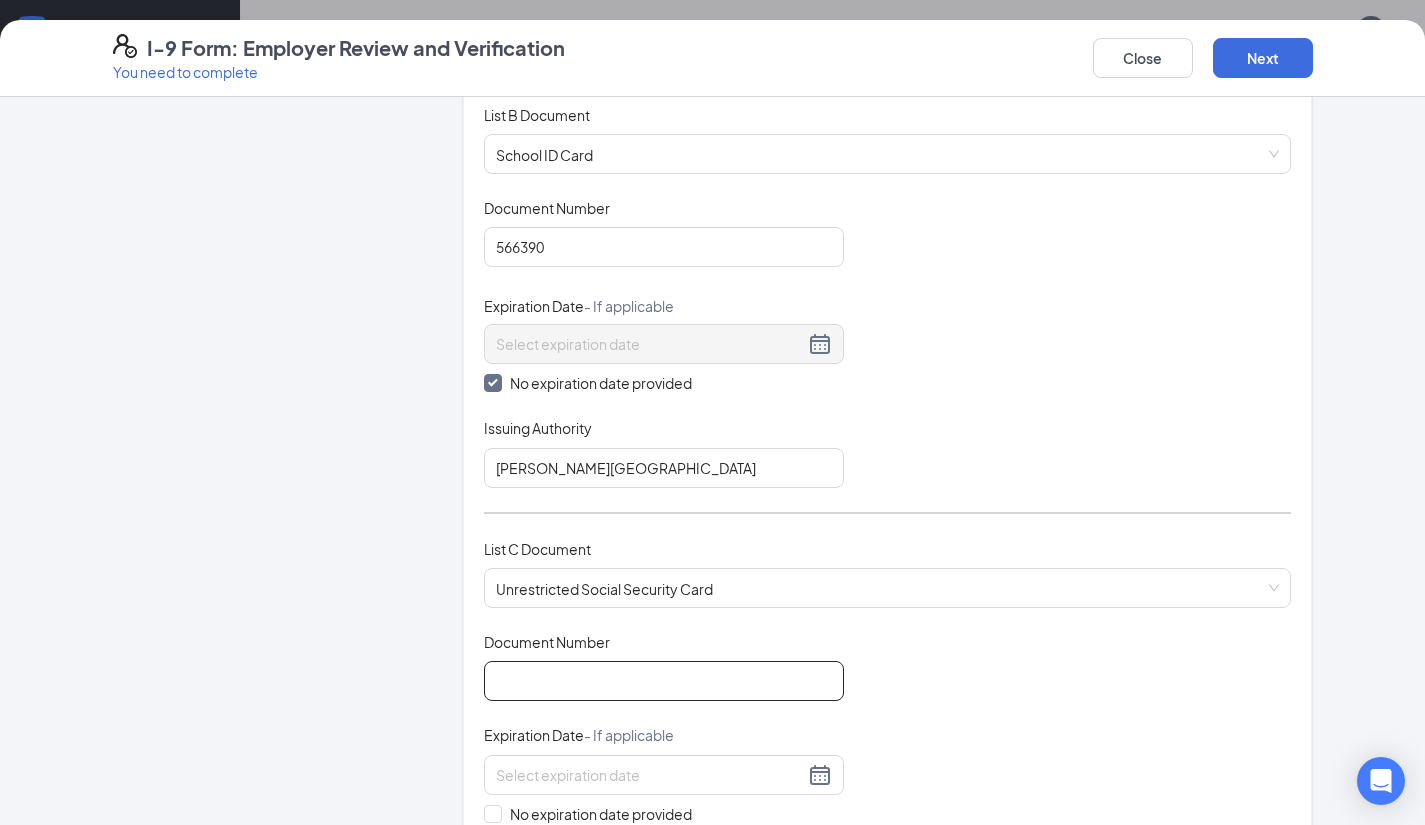
click at [644, 694] on input "Document Number" at bounding box center [664, 681] width 360 height 40
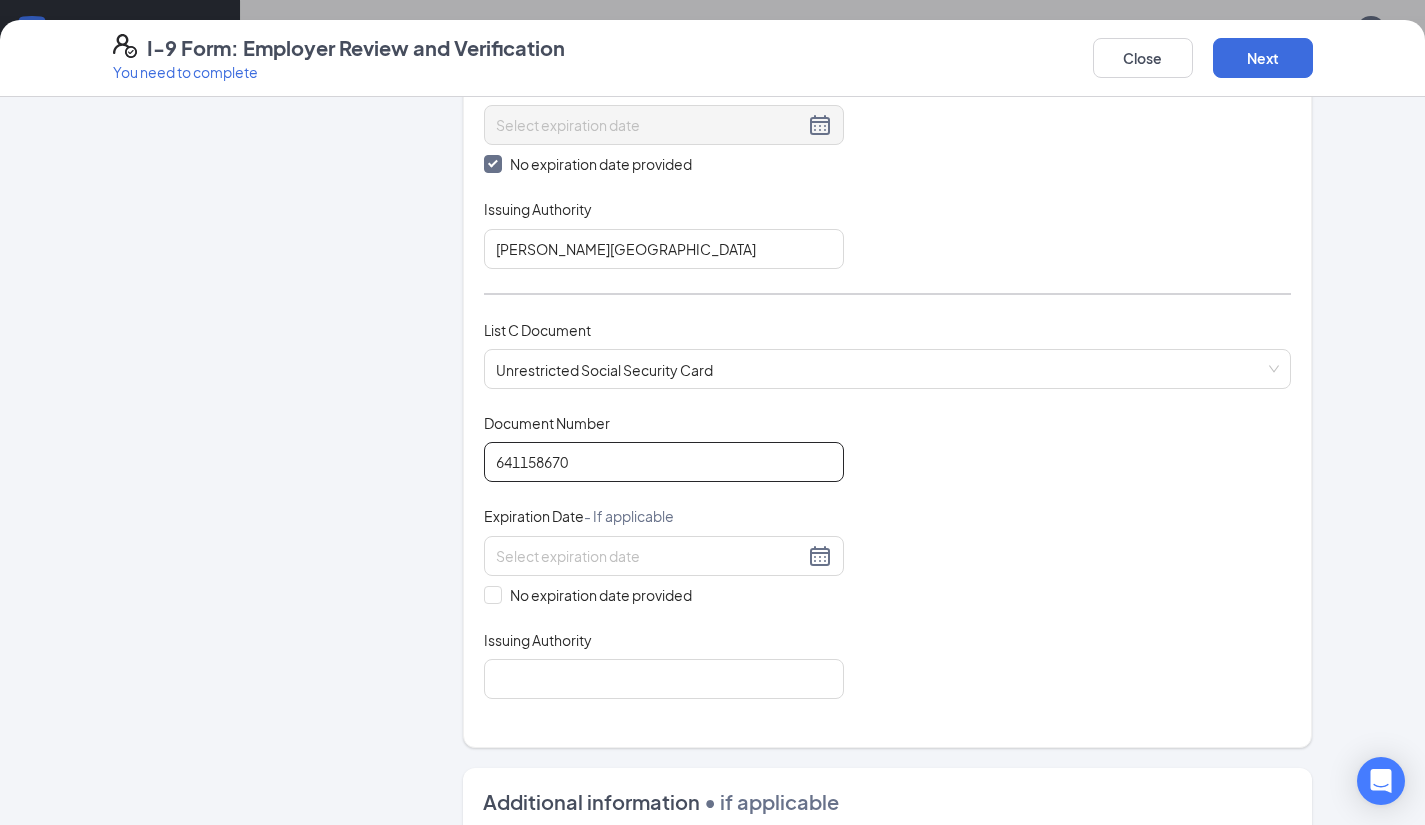
scroll to position [507, 0]
type input "641158670"
click at [484, 585] on input "No expiration date provided" at bounding box center [491, 592] width 14 height 14
checkbox input "true"
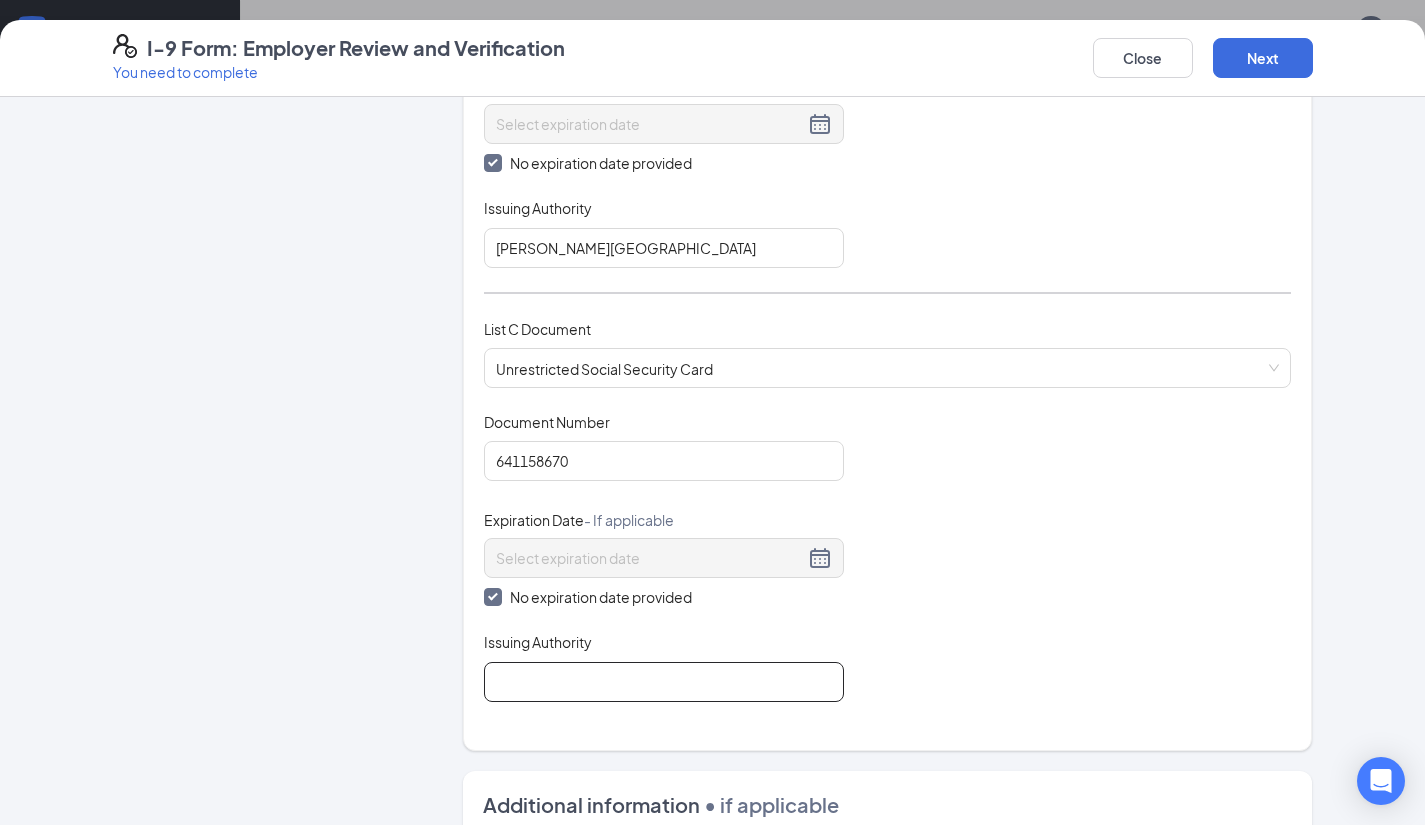
click at [580, 692] on input "Issuing Authority" at bounding box center [664, 682] width 360 height 40
click at [658, 680] on input "SSA" at bounding box center [664, 682] width 360 height 40
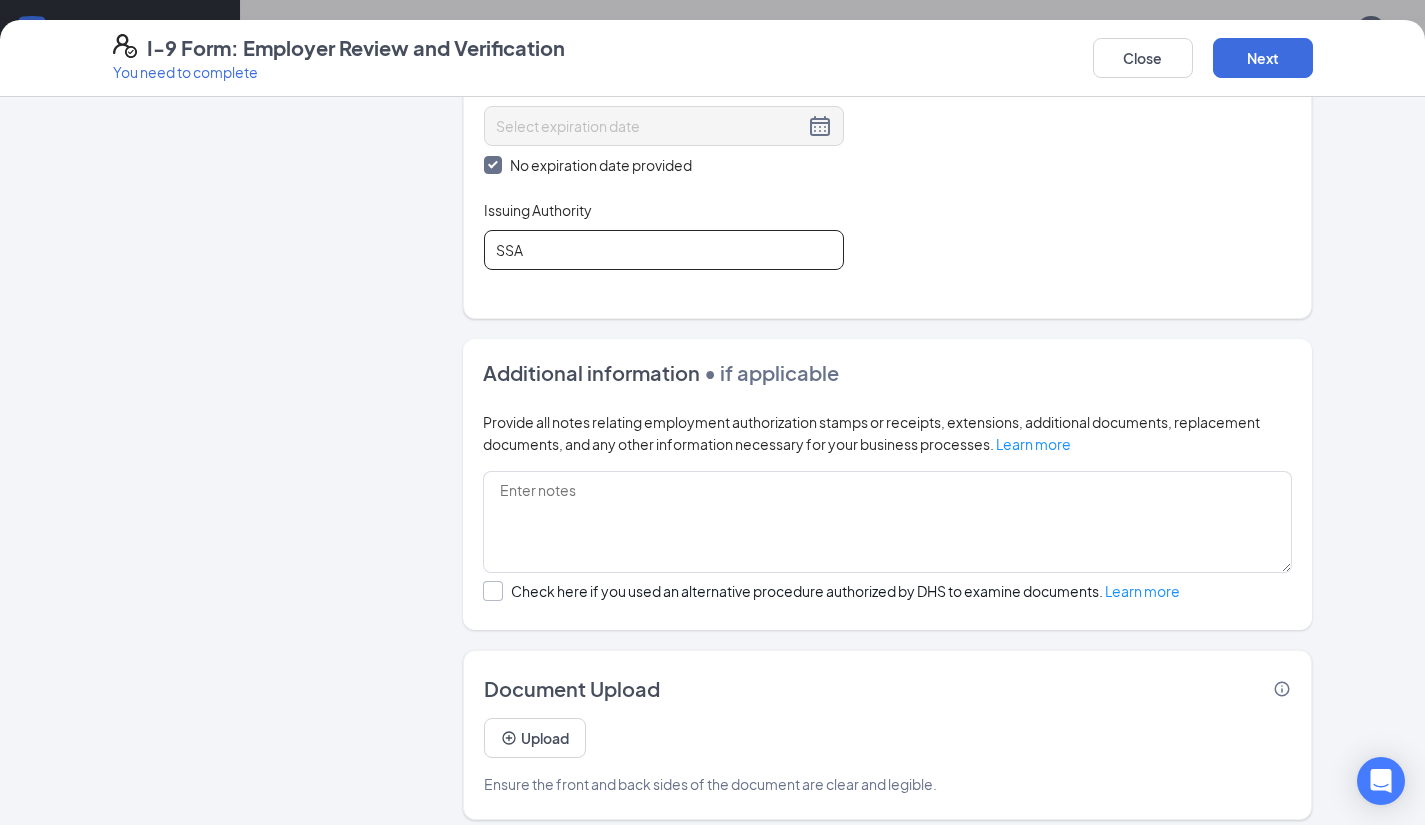
scroll to position [957, 0]
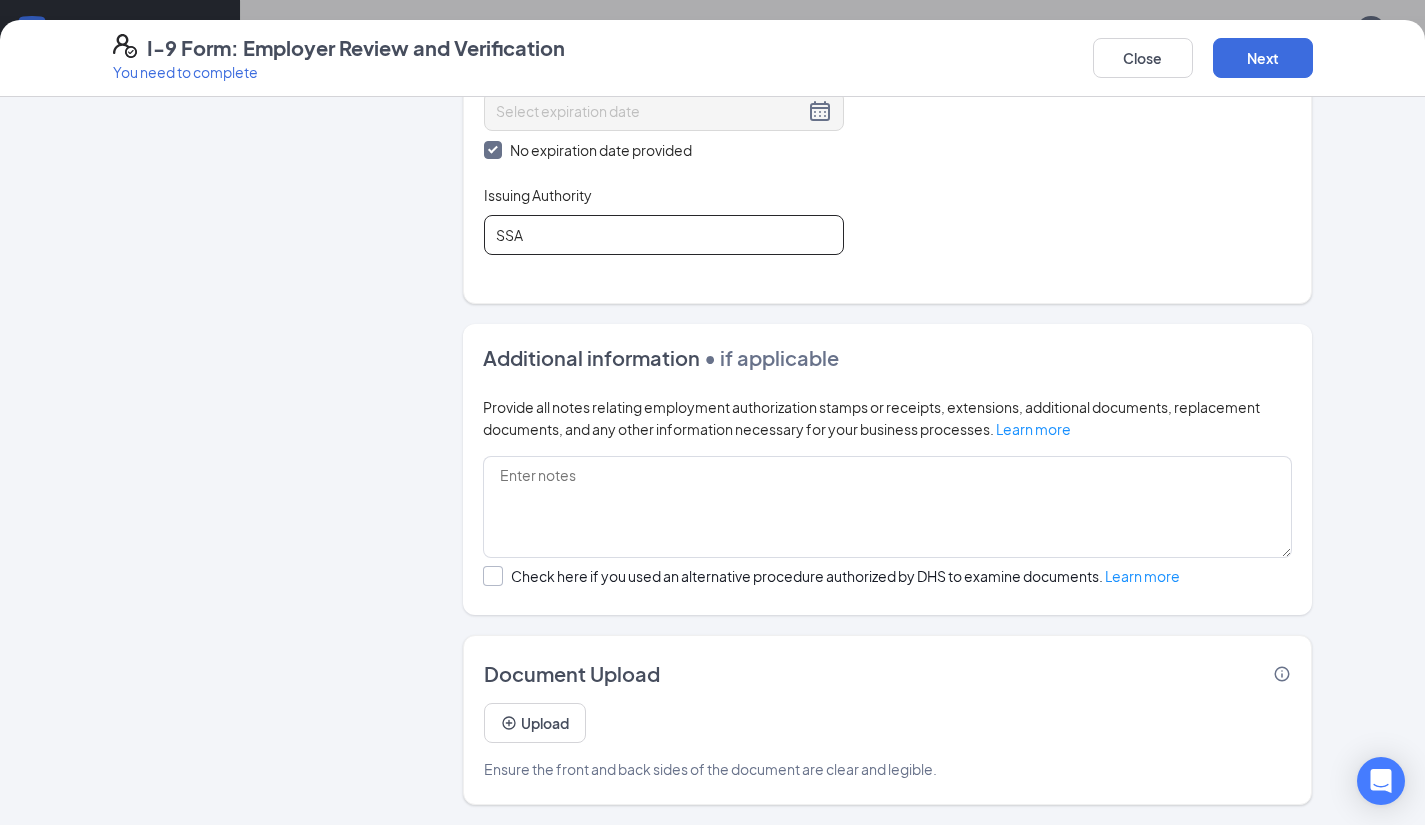
type input "SSA"
click at [492, 584] on div at bounding box center [493, 576] width 20 height 20
click at [492, 580] on input "Check here if you used an alternative procedure authorized by DHS to examine do…" at bounding box center [490, 573] width 14 height 14
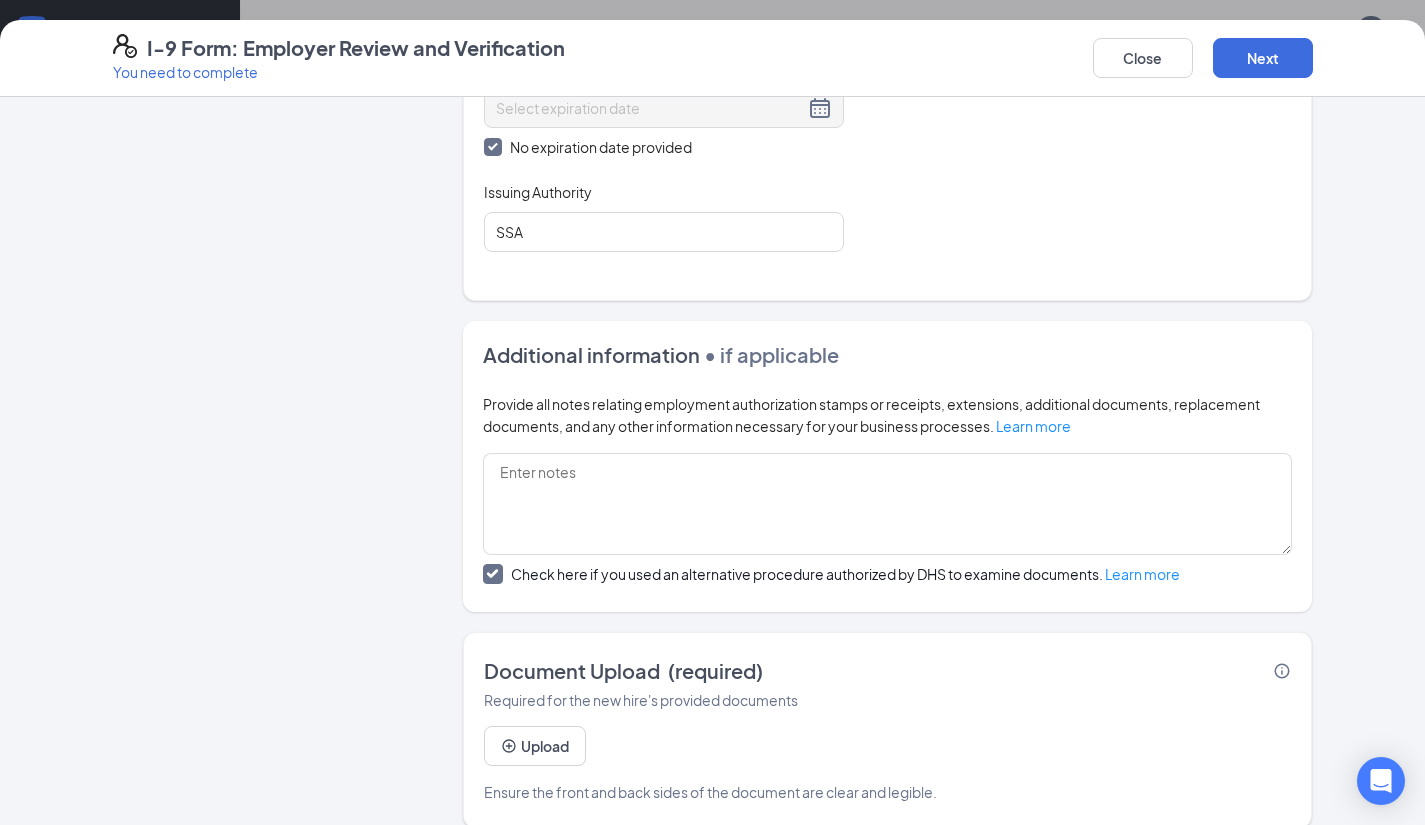
click at [492, 582] on icon "Checkmark" at bounding box center [492, 573] width 17 height 17
click at [492, 578] on input "Check here if you used an alternative procedure authorized by DHS to examine do…" at bounding box center [490, 571] width 14 height 14
checkbox input "false"
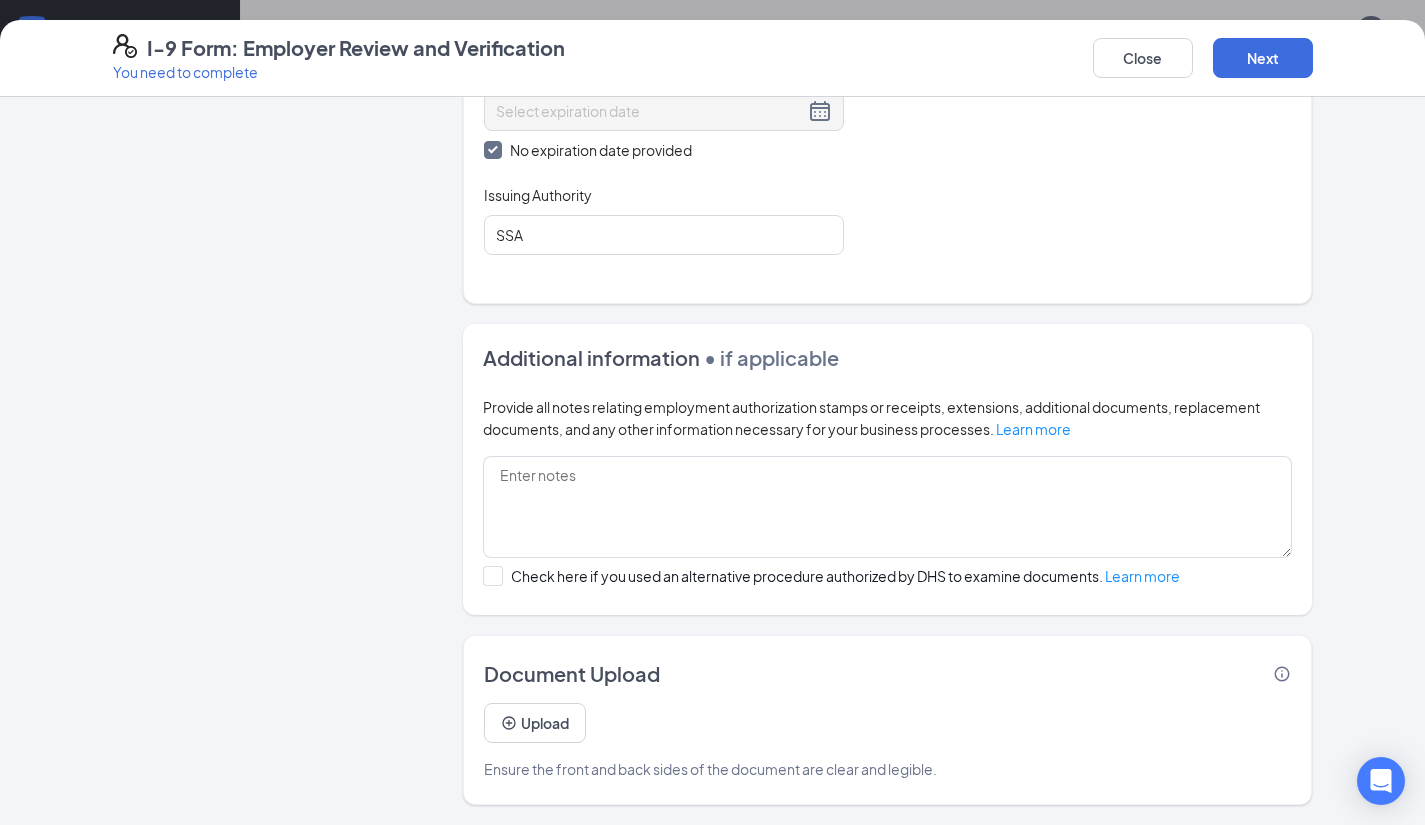
scroll to position [863, 0]
click at [1271, 67] on button "Next" at bounding box center [1263, 58] width 100 height 40
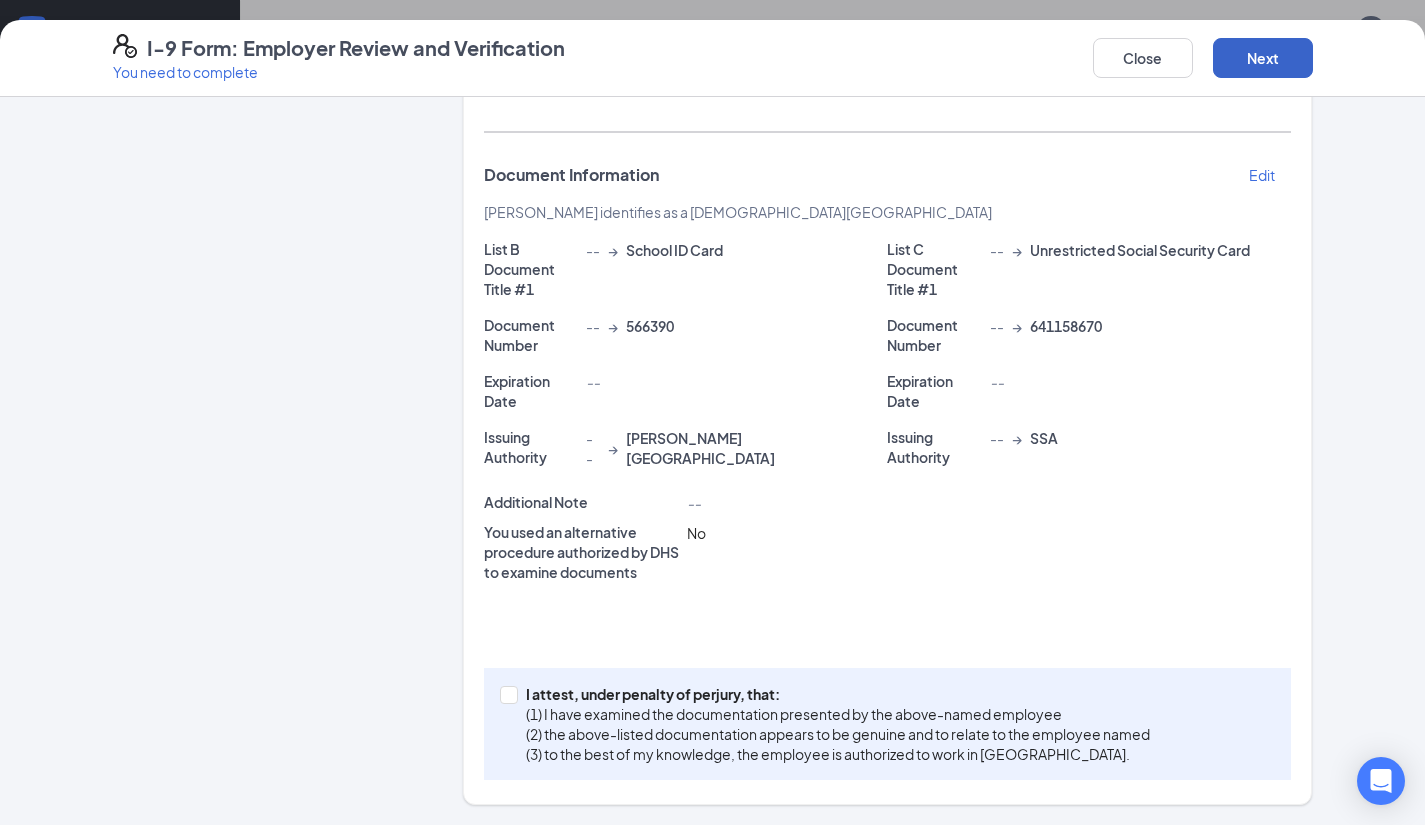
scroll to position [382, 0]
click at [518, 695] on span "I attest, under penalty of [PERSON_NAME], that: (1) I have examined the documen…" at bounding box center [838, 726] width 640 height 80
click at [510, 695] on input "I attest, under penalty of [PERSON_NAME], that: (1) I have examined the documen…" at bounding box center [507, 695] width 14 height 14
checkbox input "true"
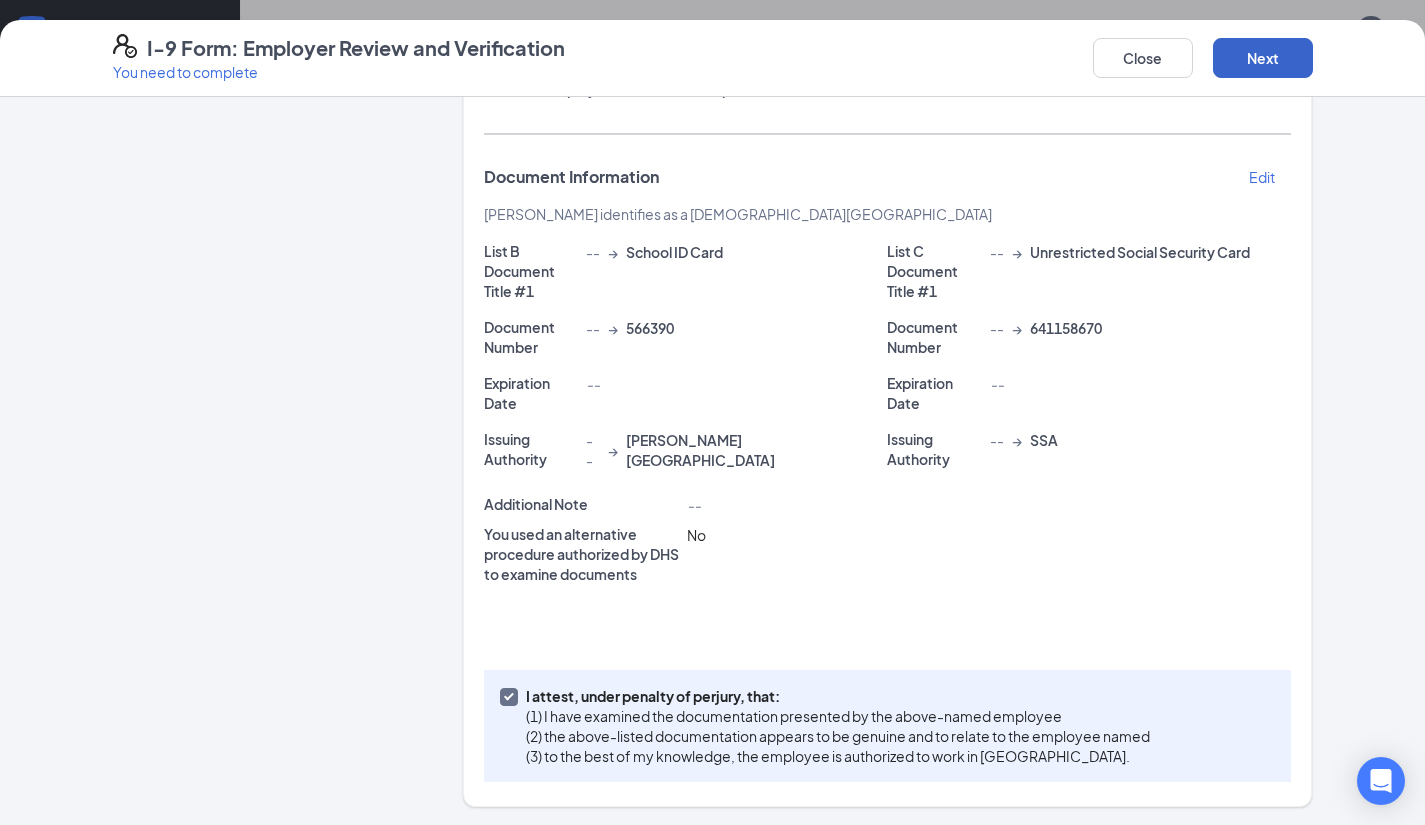
click at [1269, 51] on button "Next" at bounding box center [1263, 58] width 100 height 40
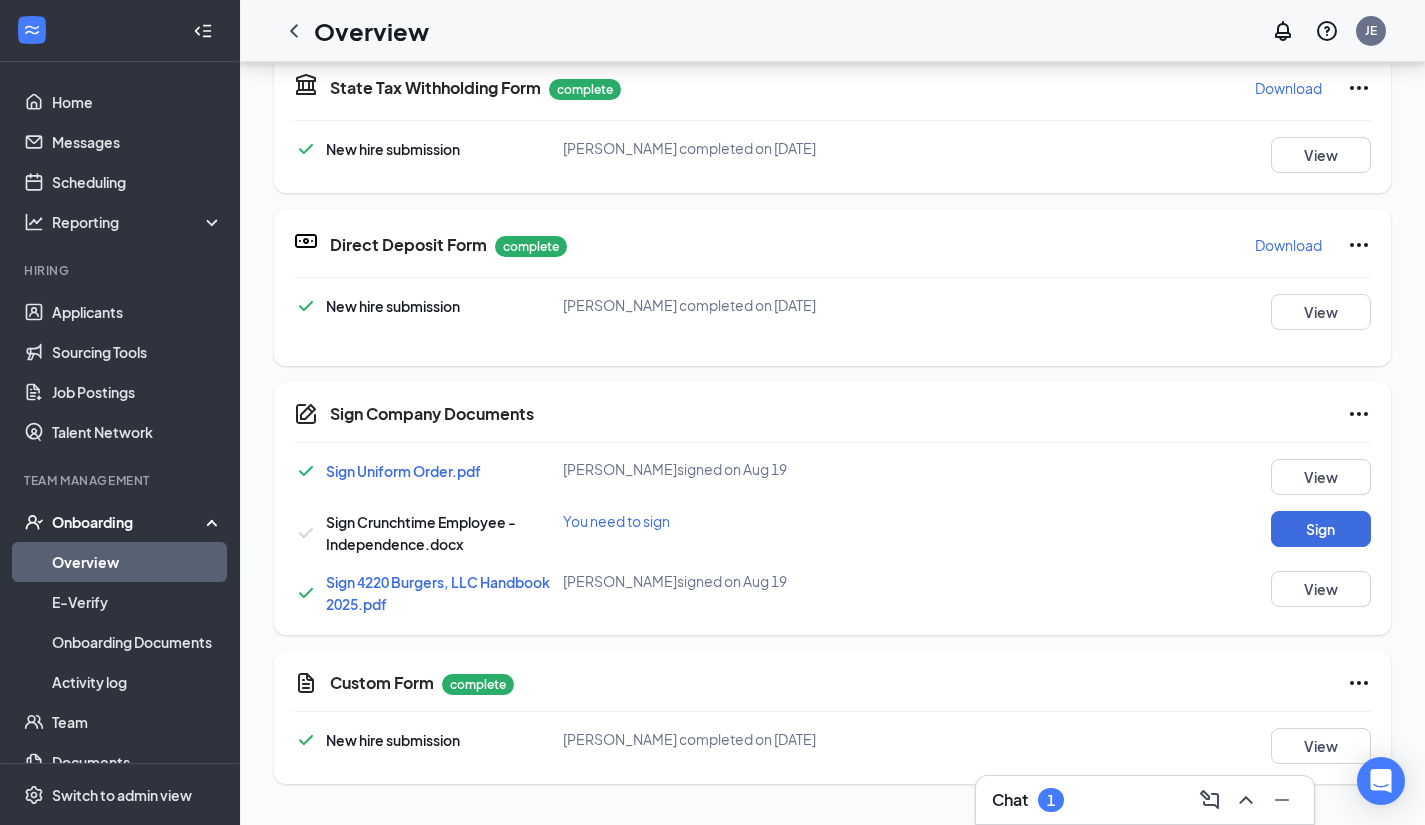
scroll to position [103, 0]
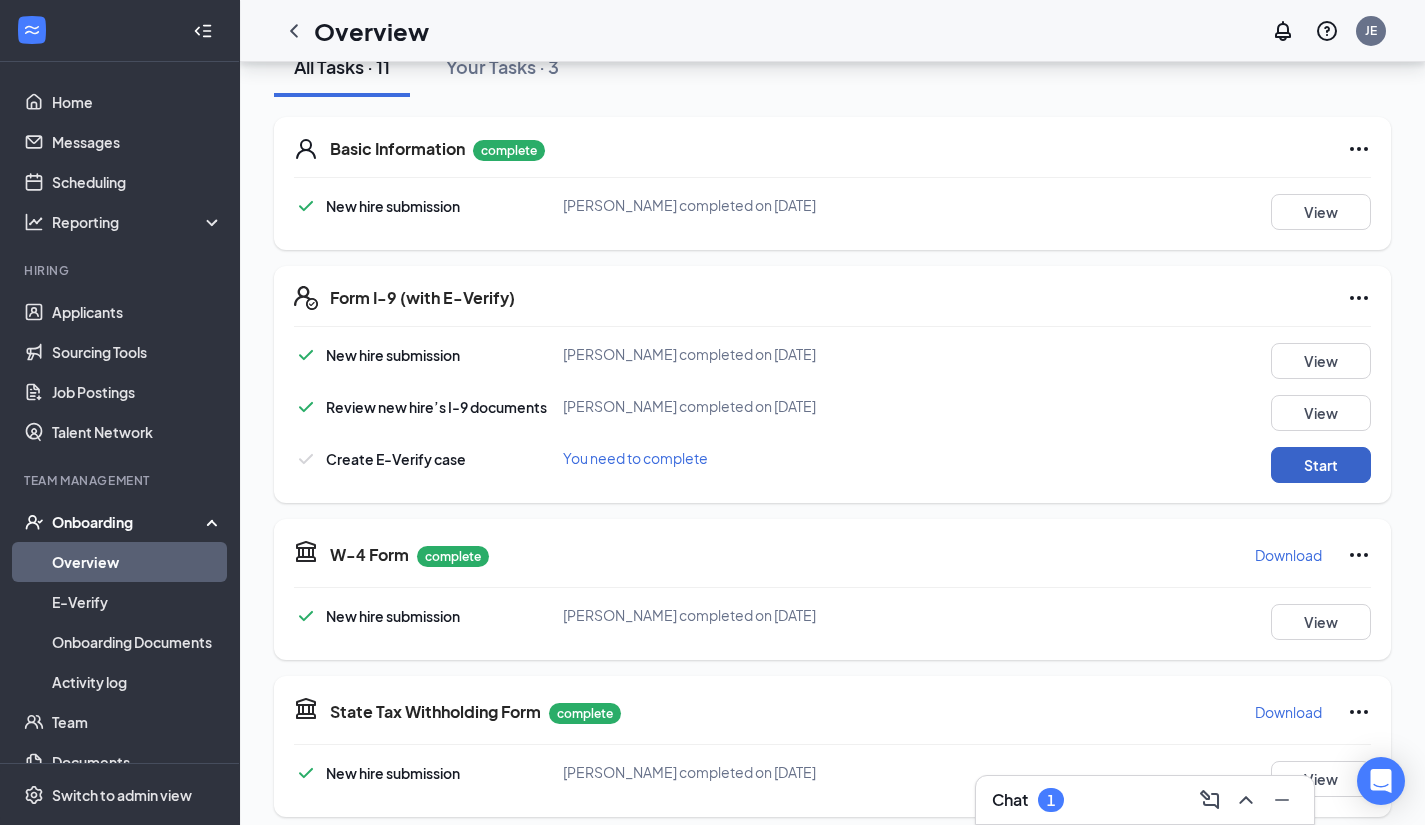
click at [1303, 466] on button "Start" at bounding box center [1321, 465] width 100 height 36
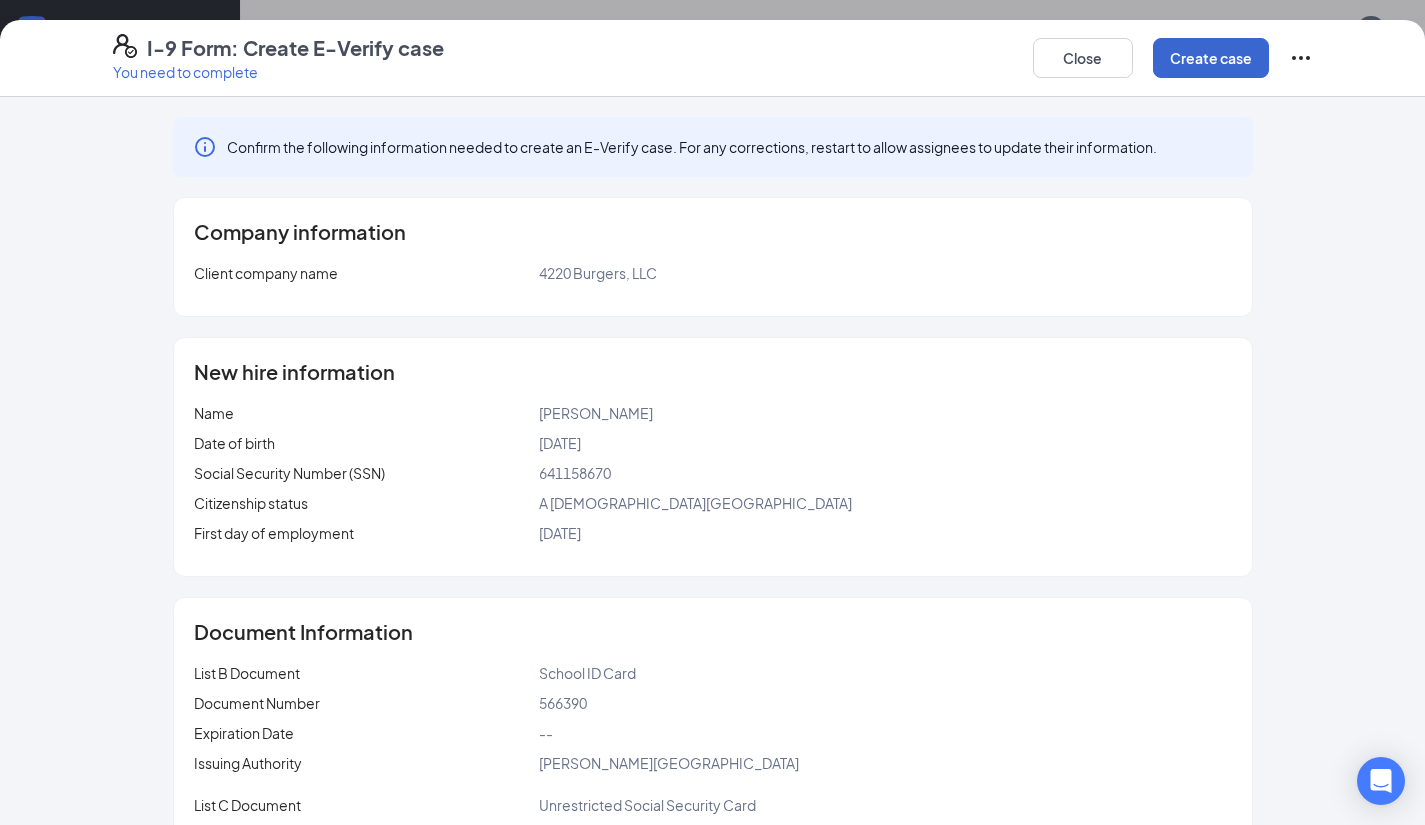
scroll to position [480, 0]
click at [1221, 59] on button "Create case" at bounding box center [1211, 58] width 116 height 40
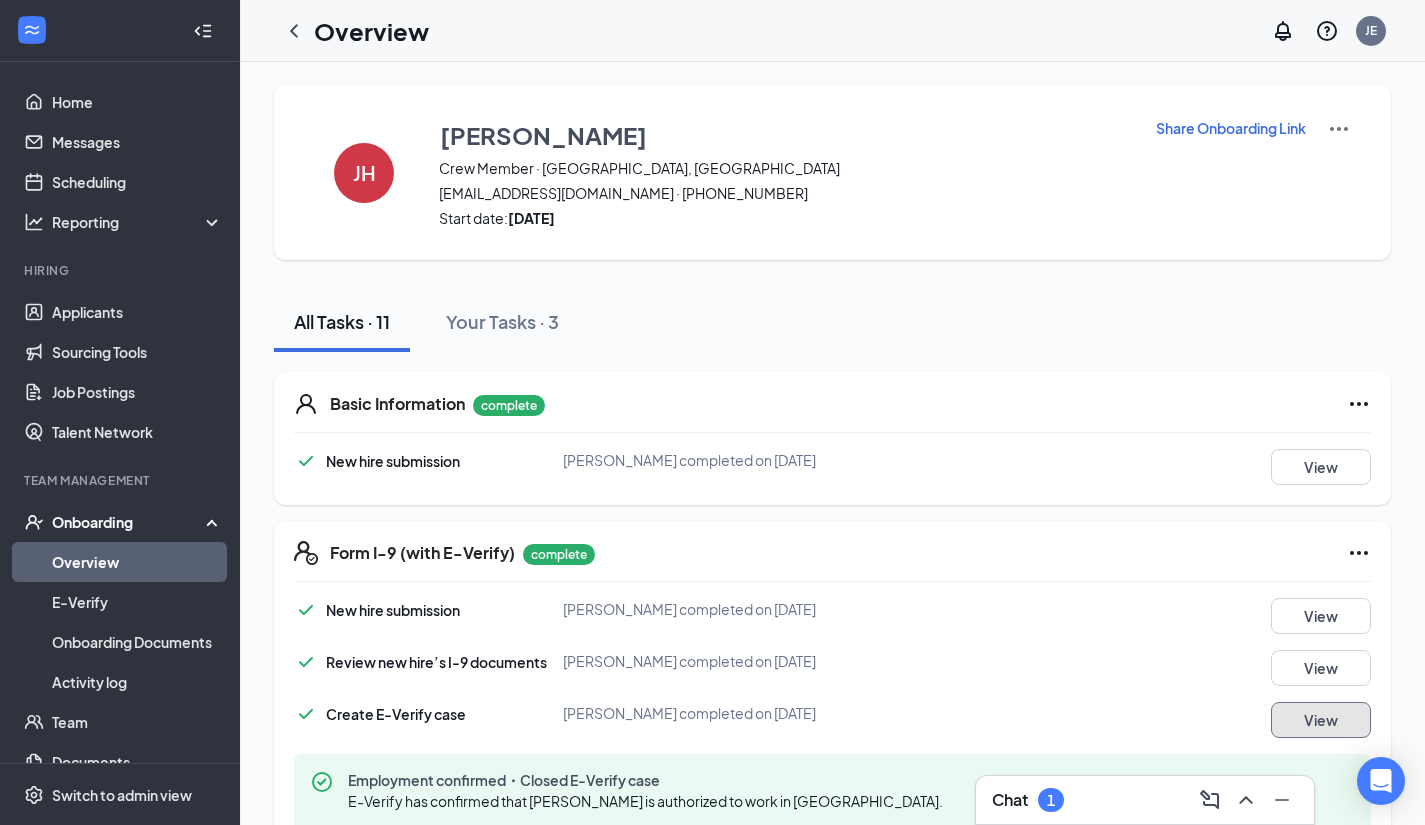
scroll to position [0, 0]
click at [101, 562] on link "Overview" at bounding box center [137, 562] width 171 height 40
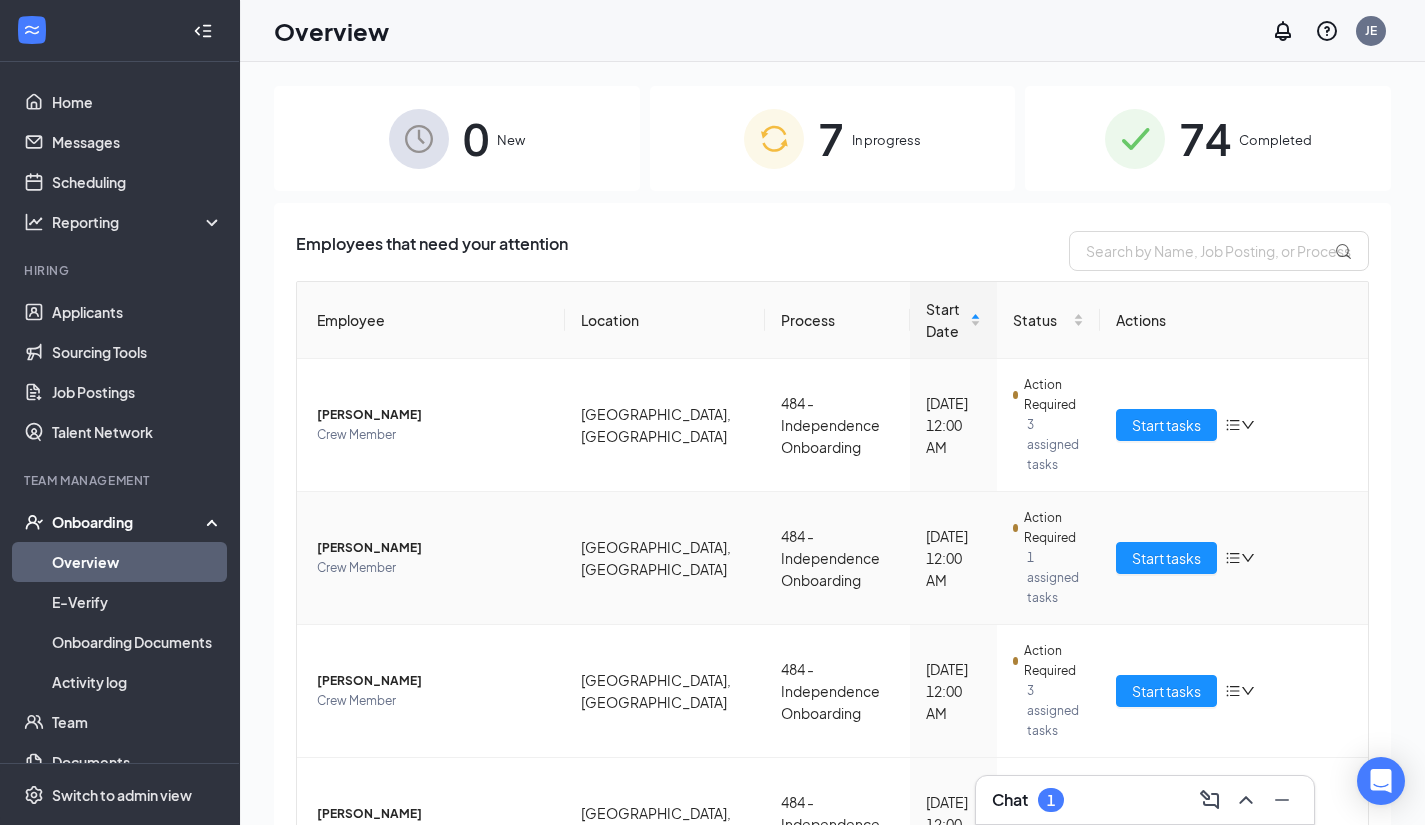
click at [1027, 548] on span "1 assigned tasks" at bounding box center [1055, 578] width 57 height 60
